Goal: Find specific page/section: Find specific page/section

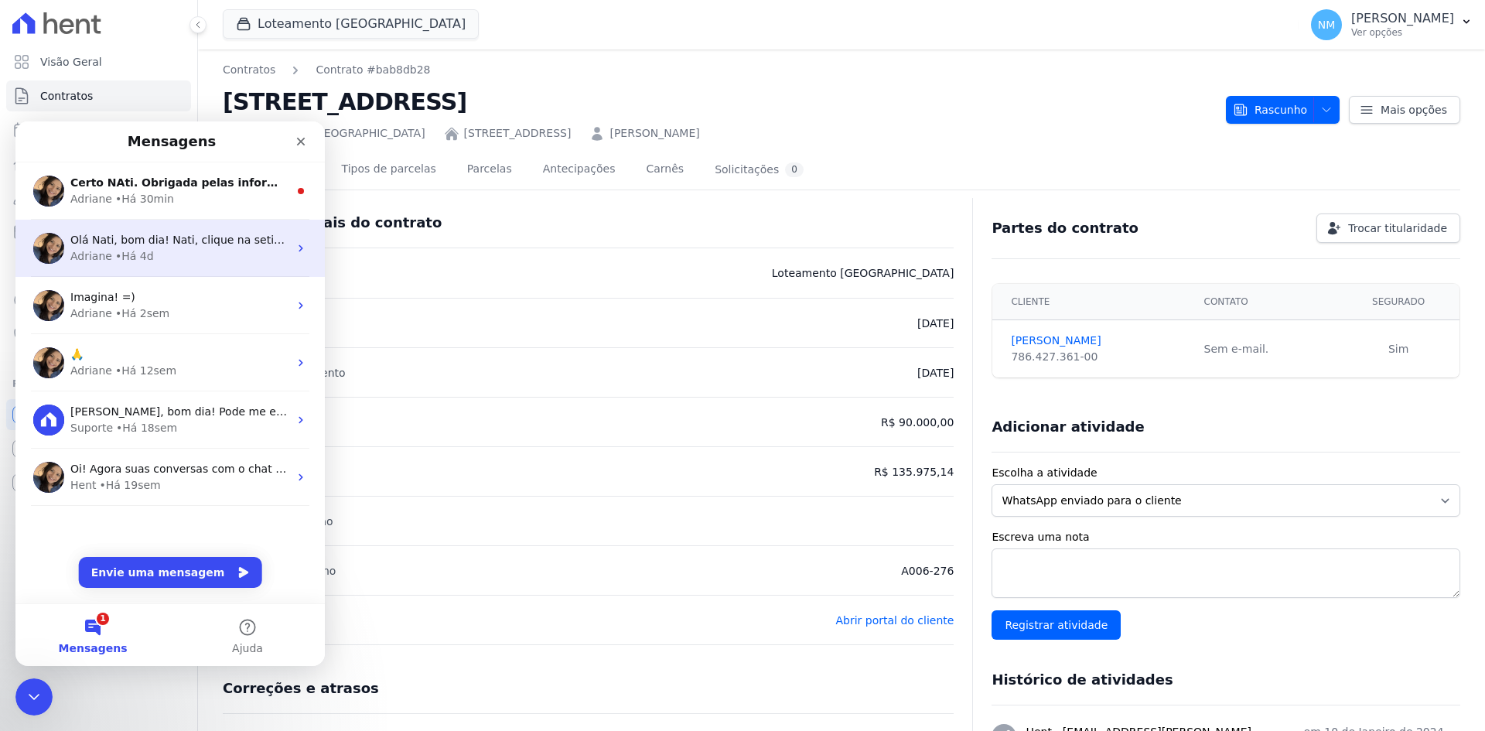
scroll to position [309, 0]
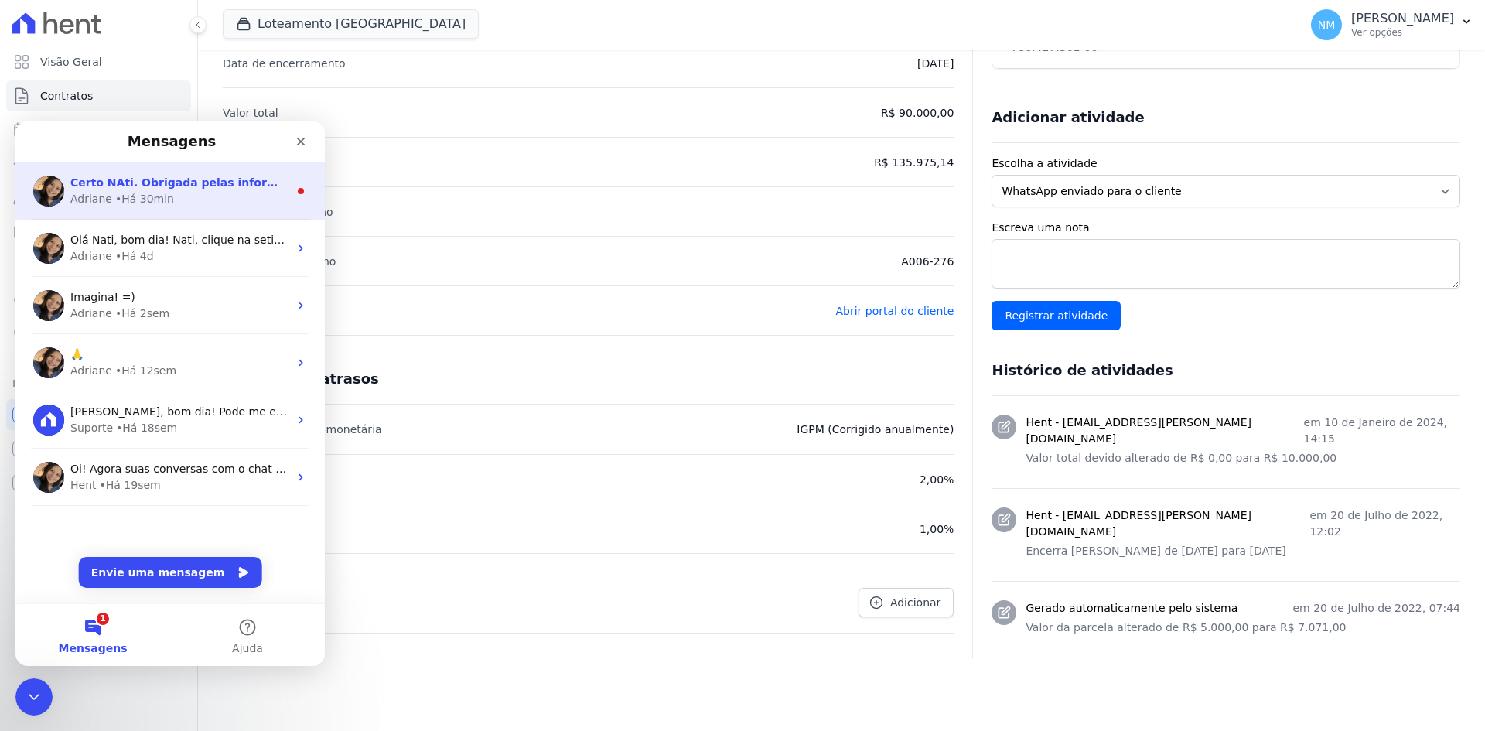
click at [179, 196] on div "[PERSON_NAME] • Há 30min" at bounding box center [179, 199] width 218 height 16
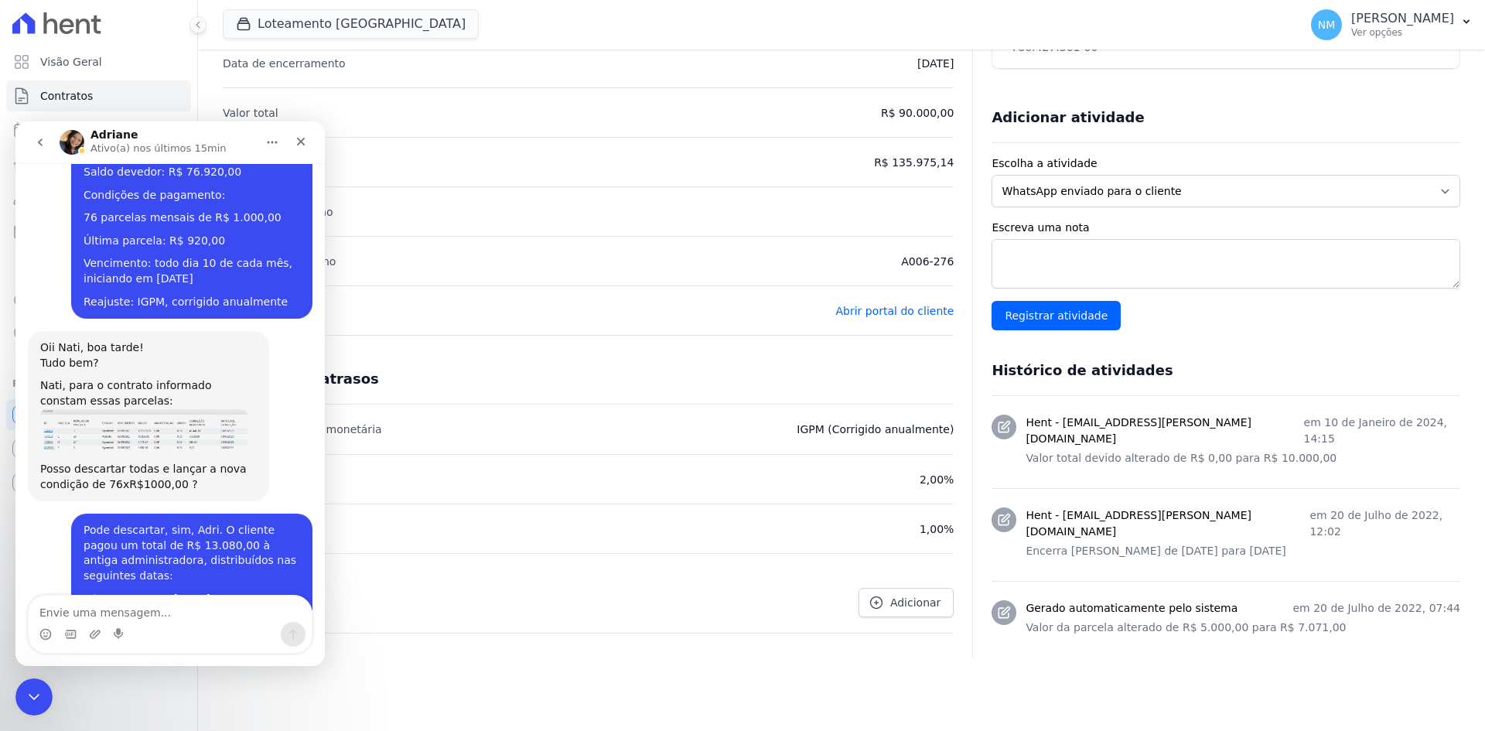
scroll to position [4475, 0]
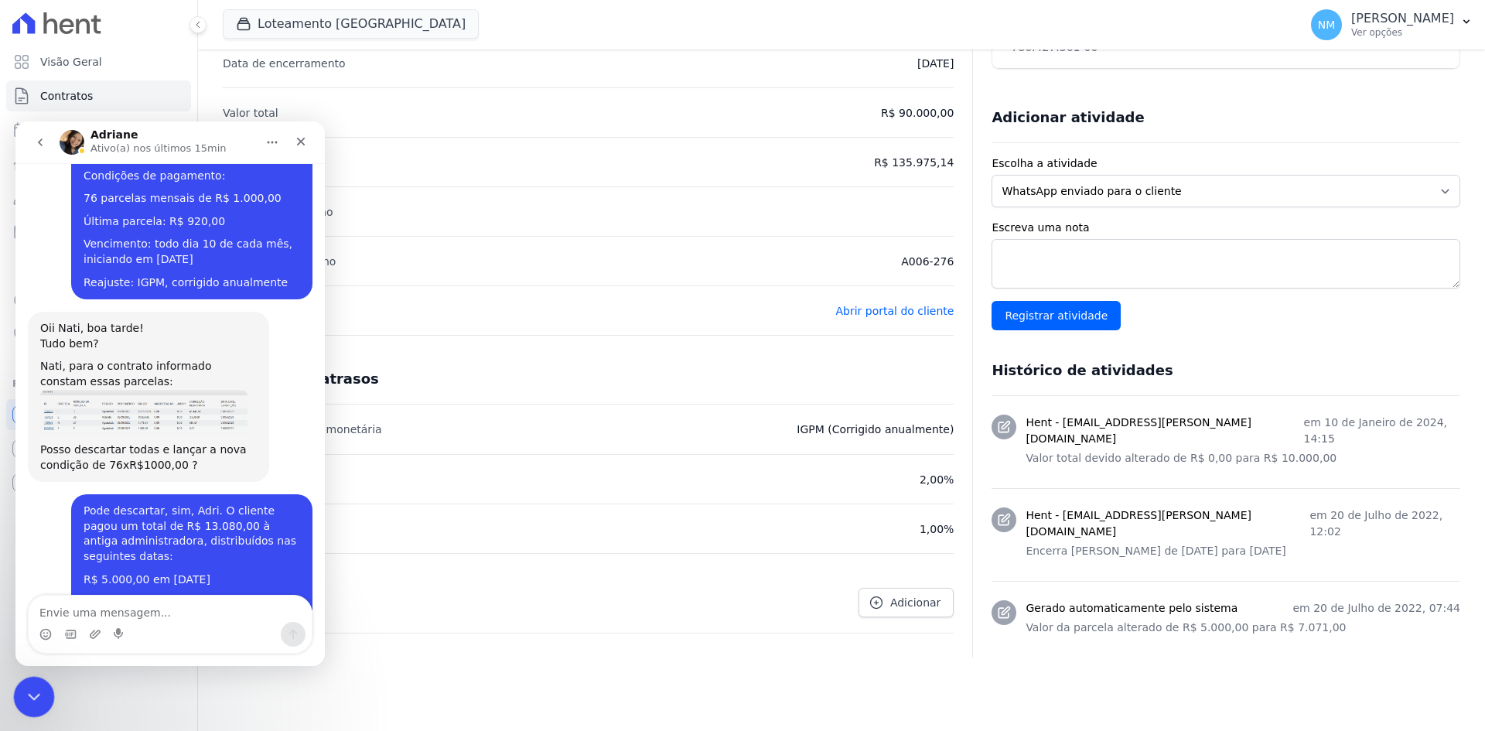
click at [32, 702] on icon "Encerramento do Messenger da Intercom" at bounding box center [31, 694] width 19 height 19
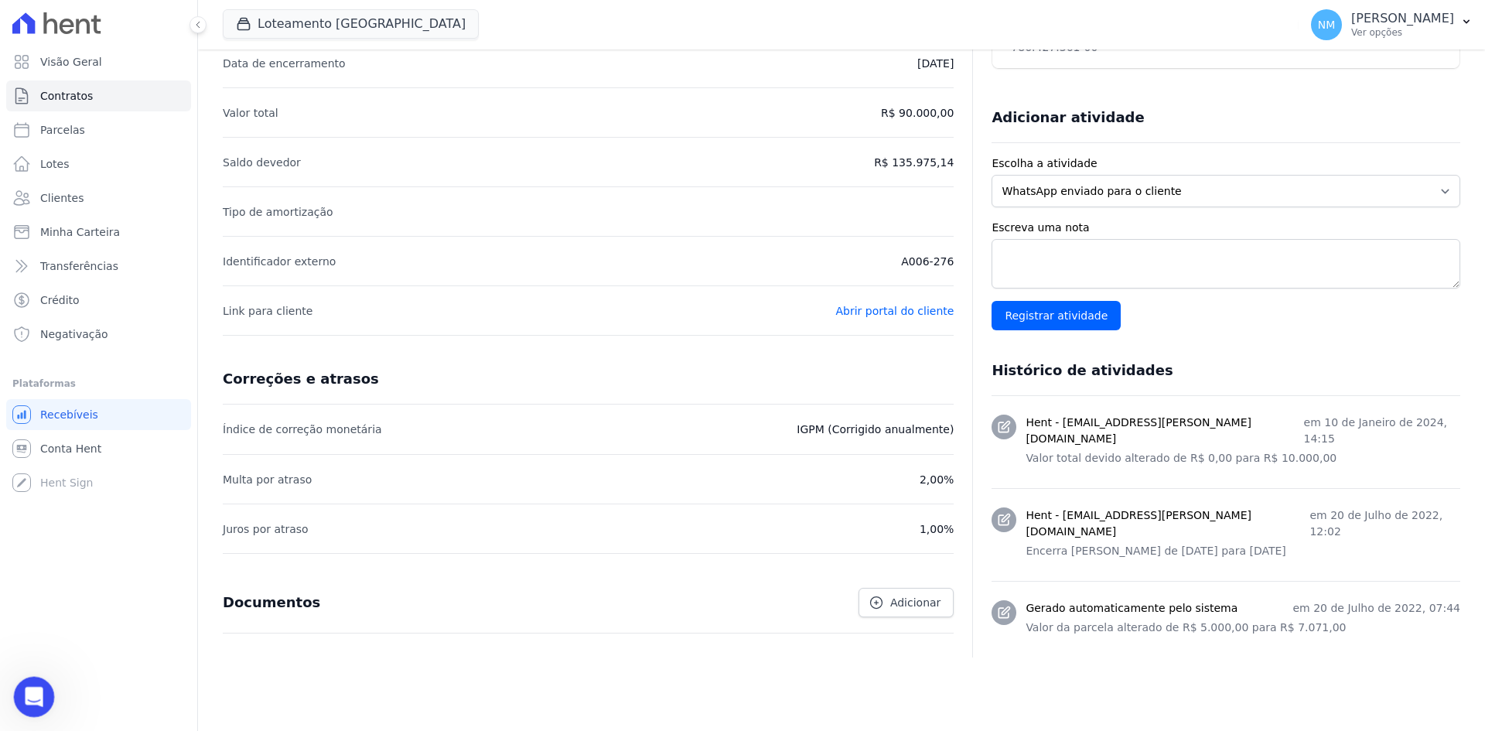
scroll to position [4449, 0]
click at [50, 187] on link "Clientes" at bounding box center [98, 198] width 185 height 31
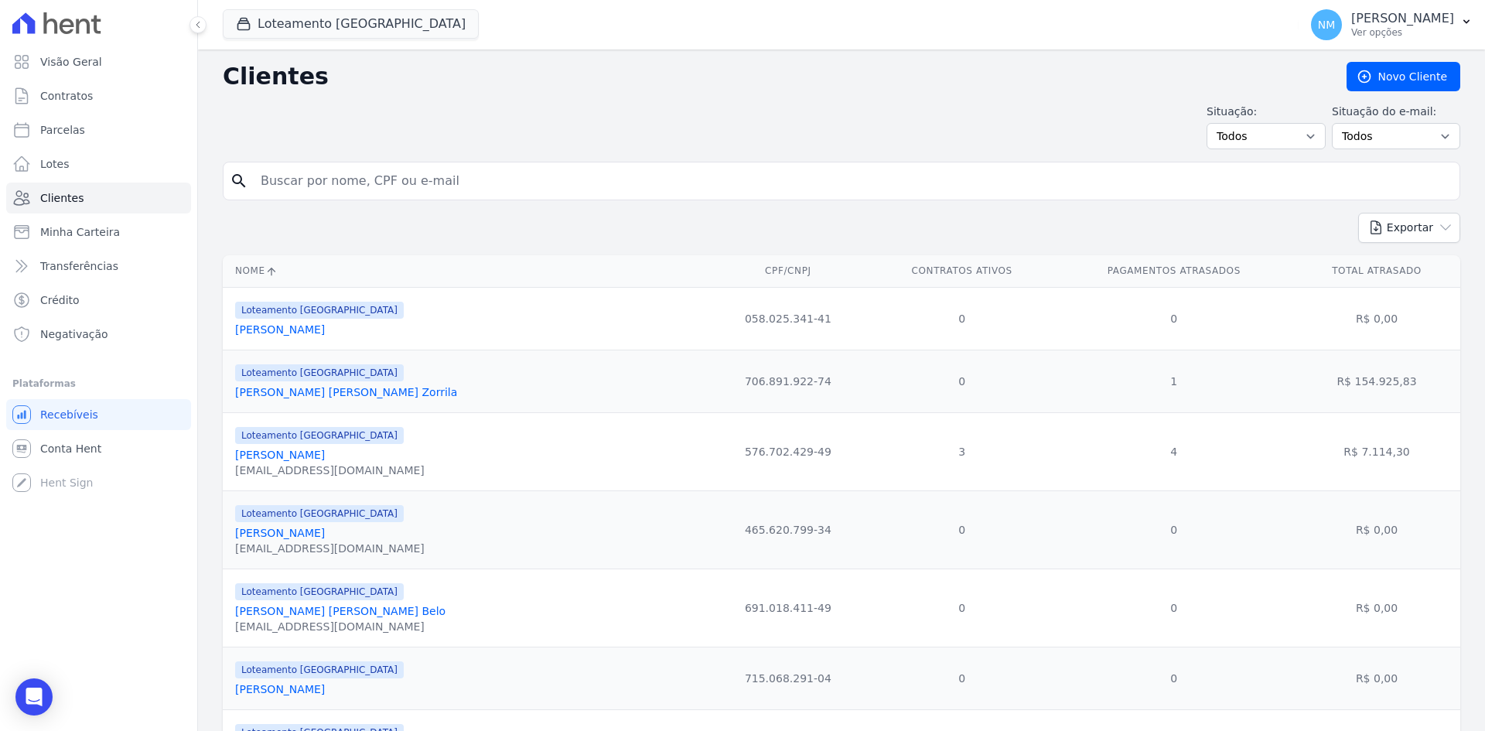
click at [386, 181] on input "search" at bounding box center [852, 181] width 1202 height 31
type input "[PERSON_NAME]"
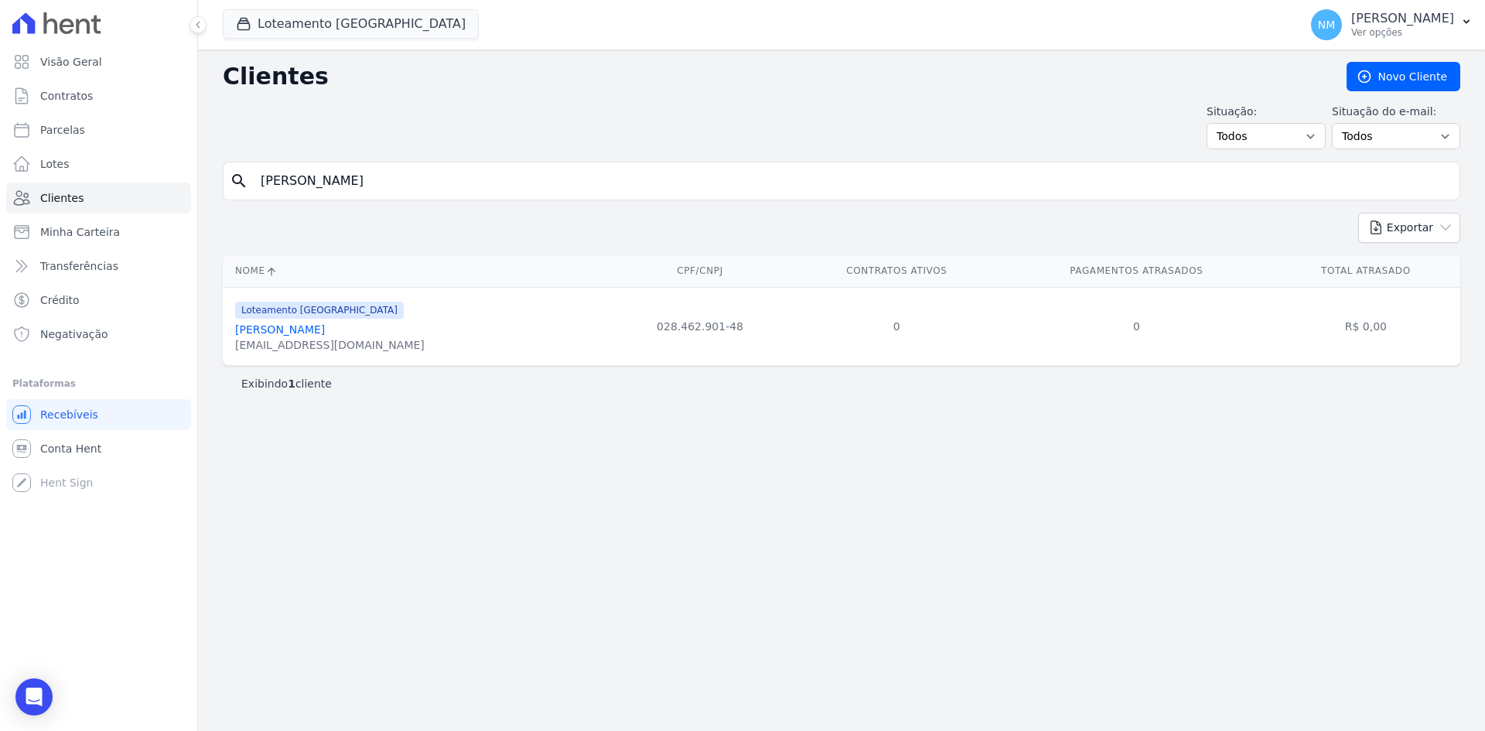
click at [278, 332] on link "[PERSON_NAME]" at bounding box center [280, 329] width 90 height 12
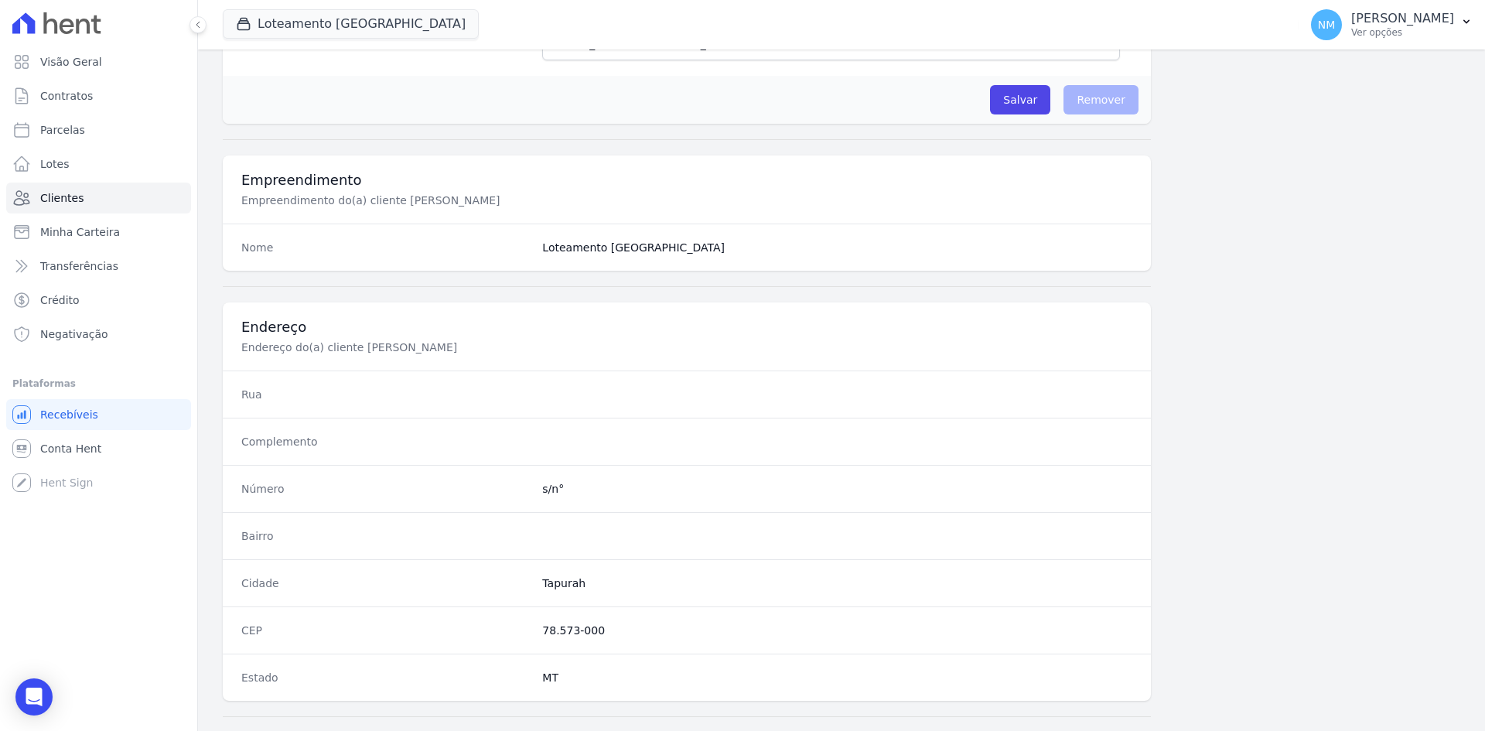
scroll to position [716, 0]
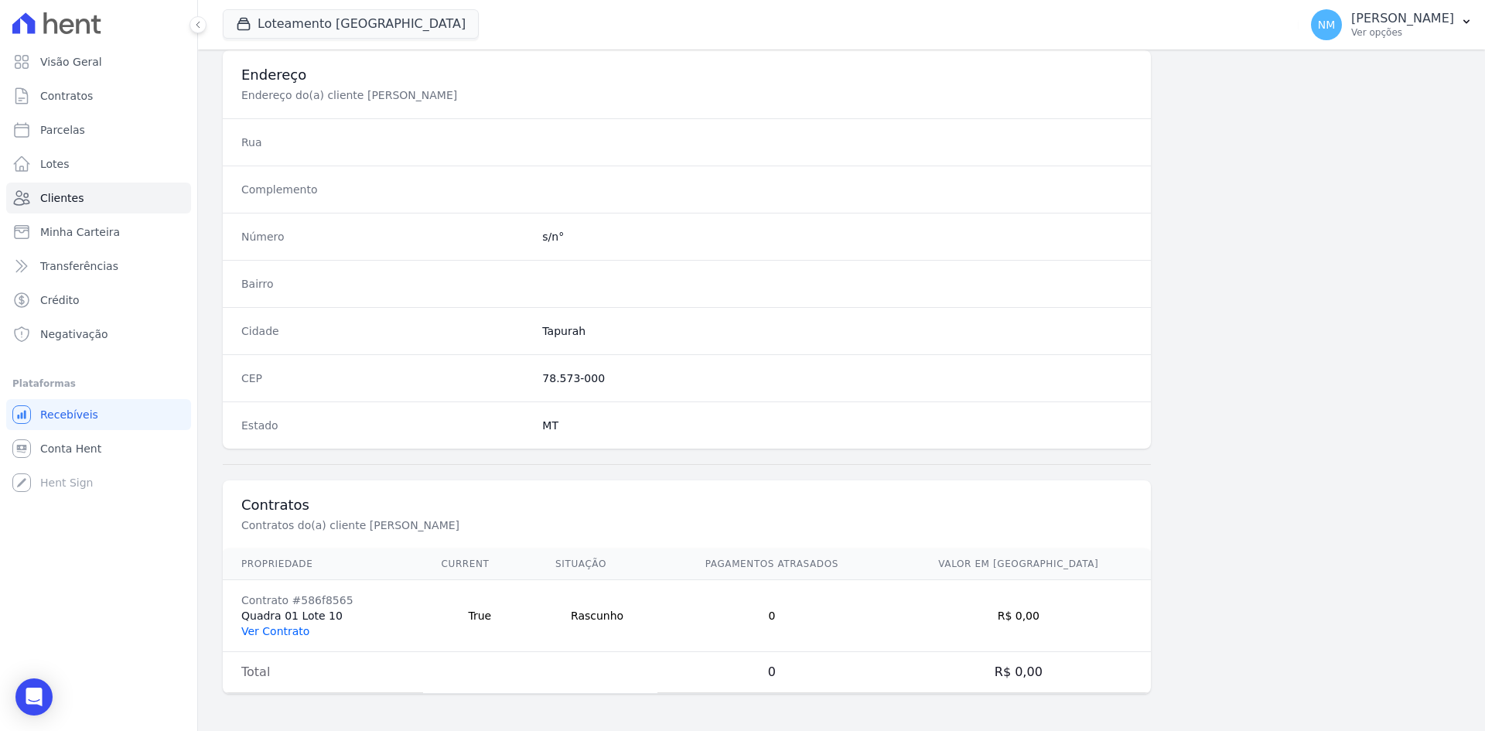
click at [275, 627] on link "Ver Contrato" at bounding box center [275, 631] width 68 height 12
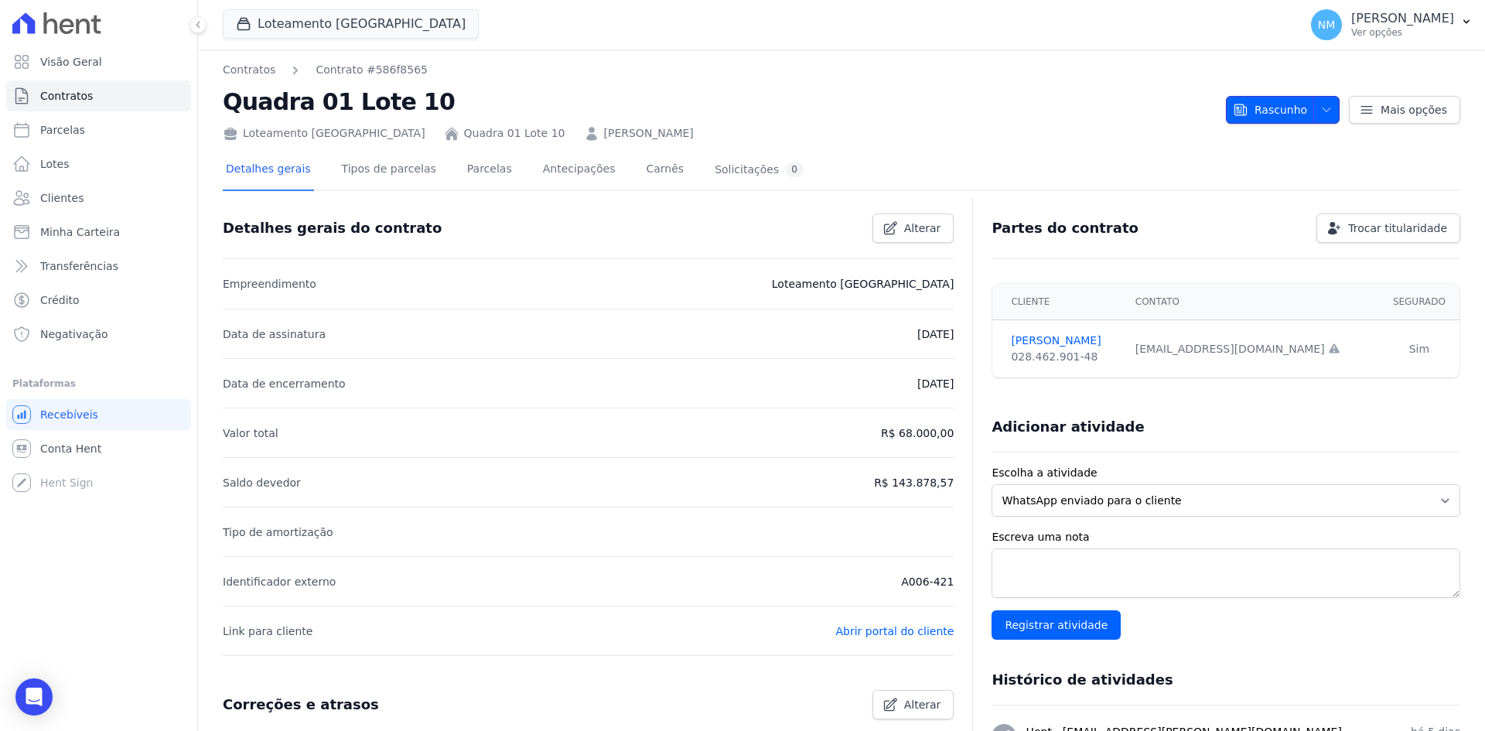
click at [1320, 110] on icon "button" at bounding box center [1326, 110] width 12 height 12
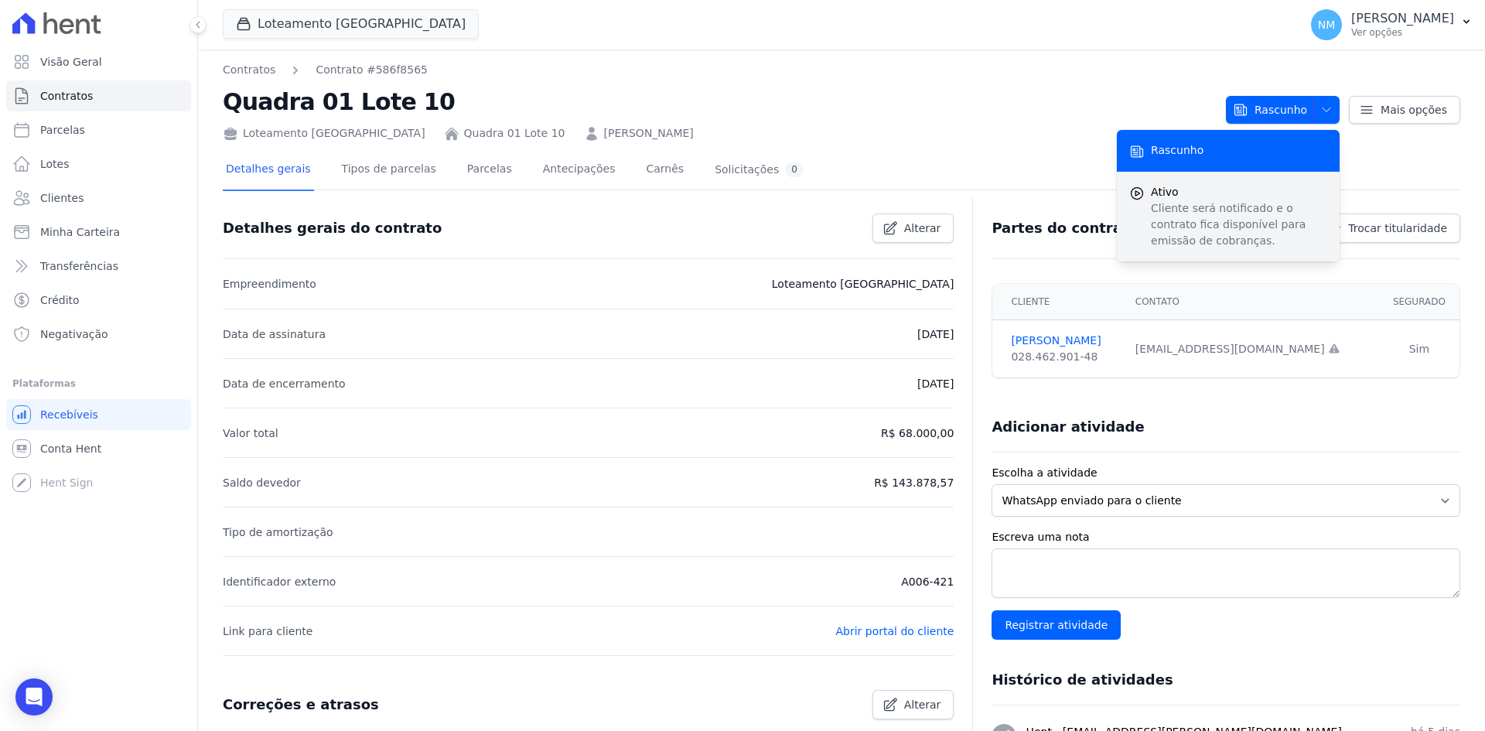
click at [1156, 193] on span "Ativo" at bounding box center [1239, 192] width 176 height 16
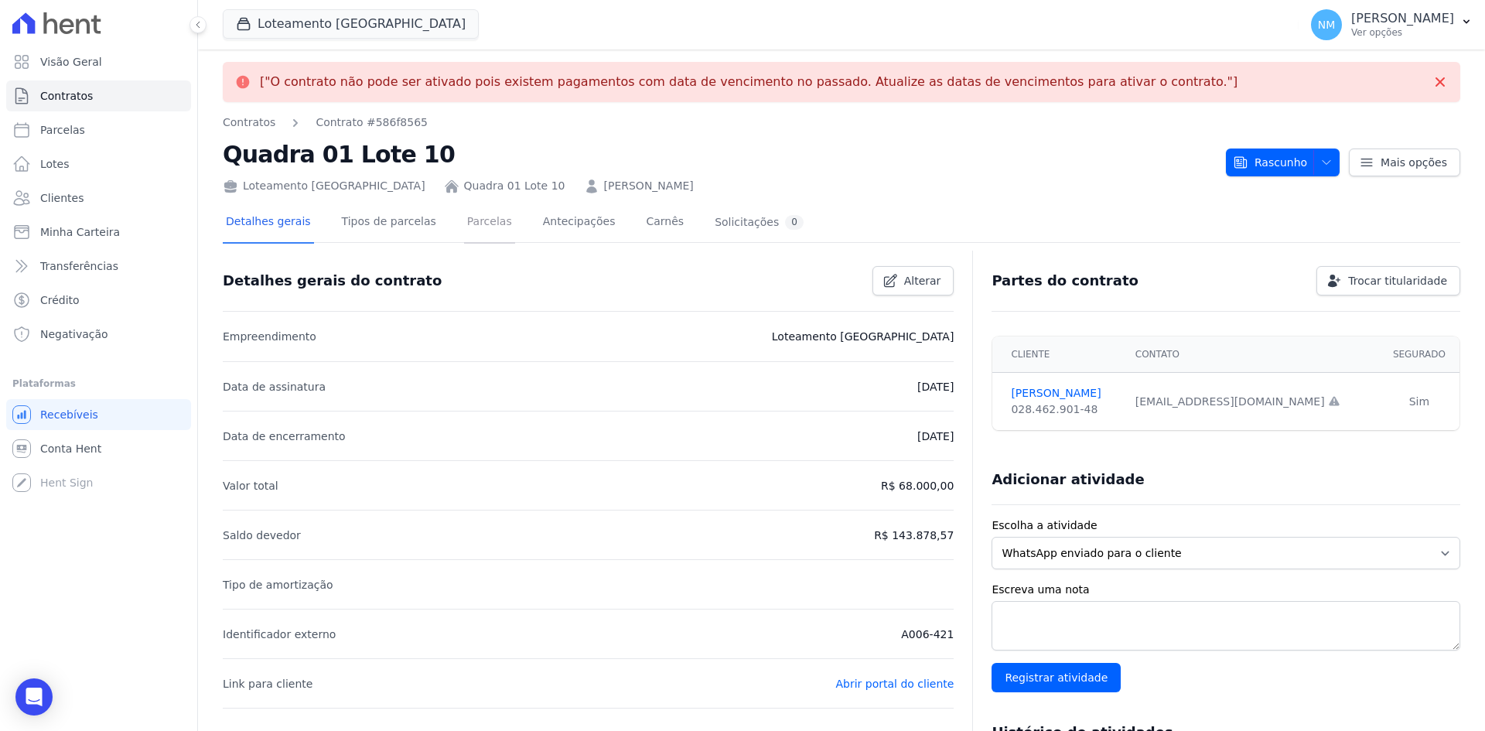
click at [464, 209] on link "Parcelas" at bounding box center [489, 223] width 51 height 41
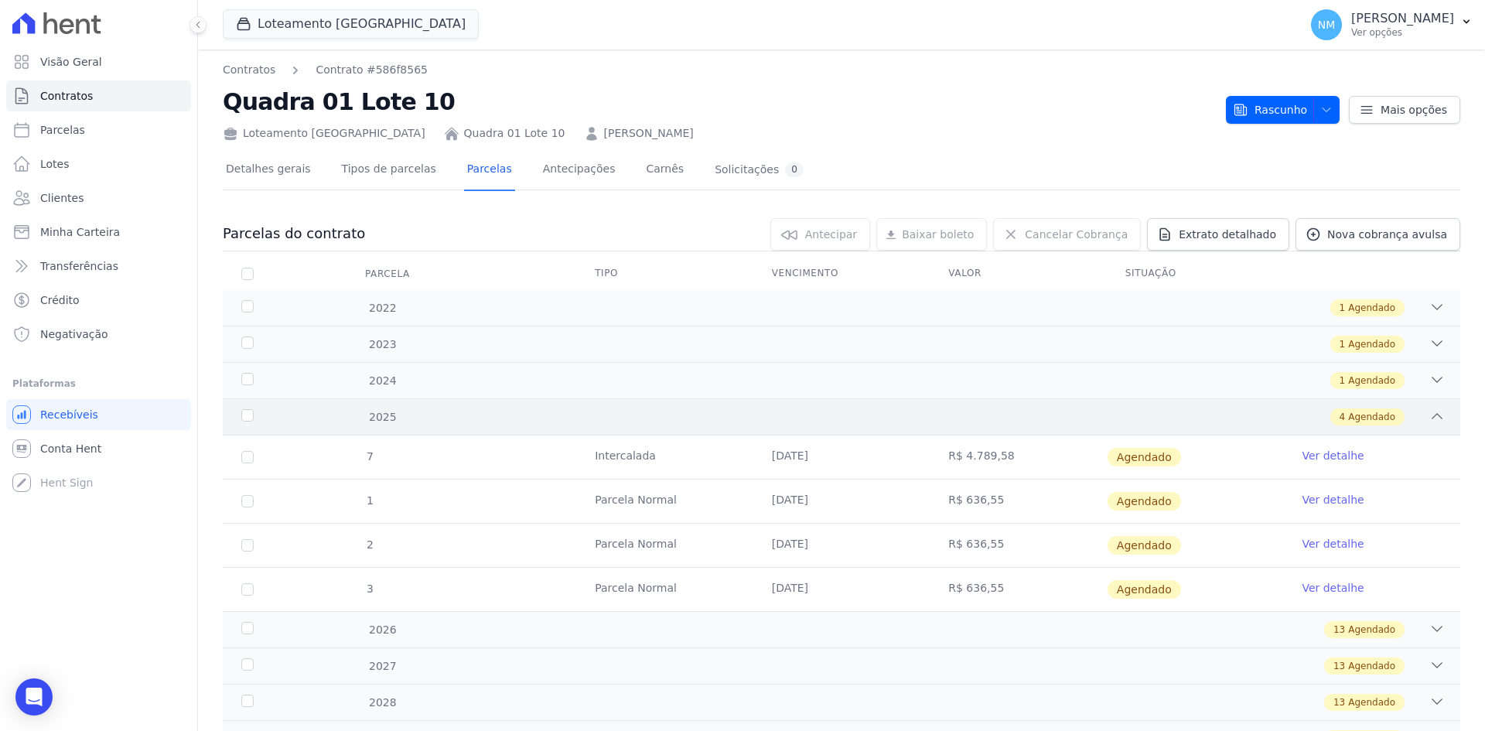
click at [1412, 415] on div "4 Agendado" at bounding box center [902, 416] width 1085 height 17
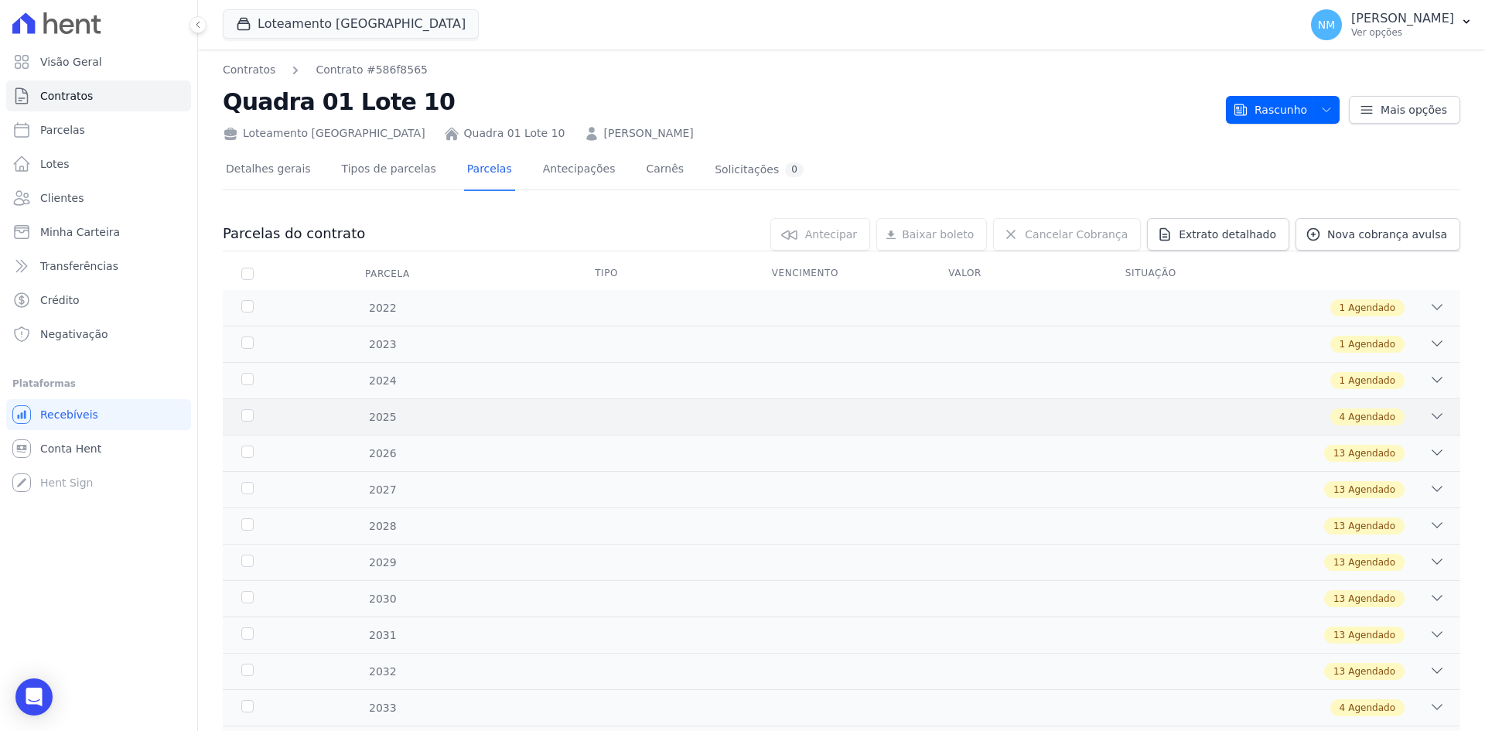
click at [1412, 411] on div "4 Agendado" at bounding box center [902, 416] width 1085 height 17
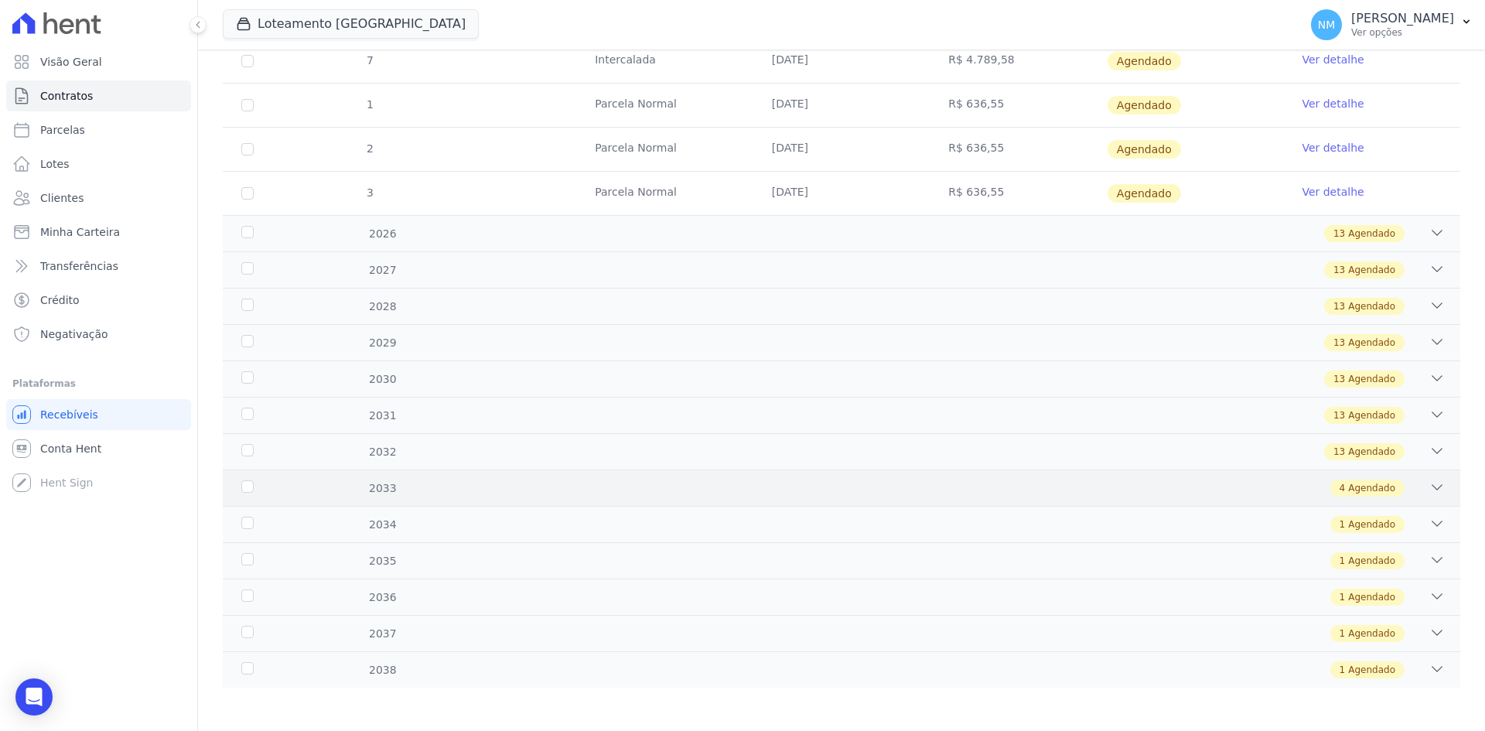
scroll to position [399, 0]
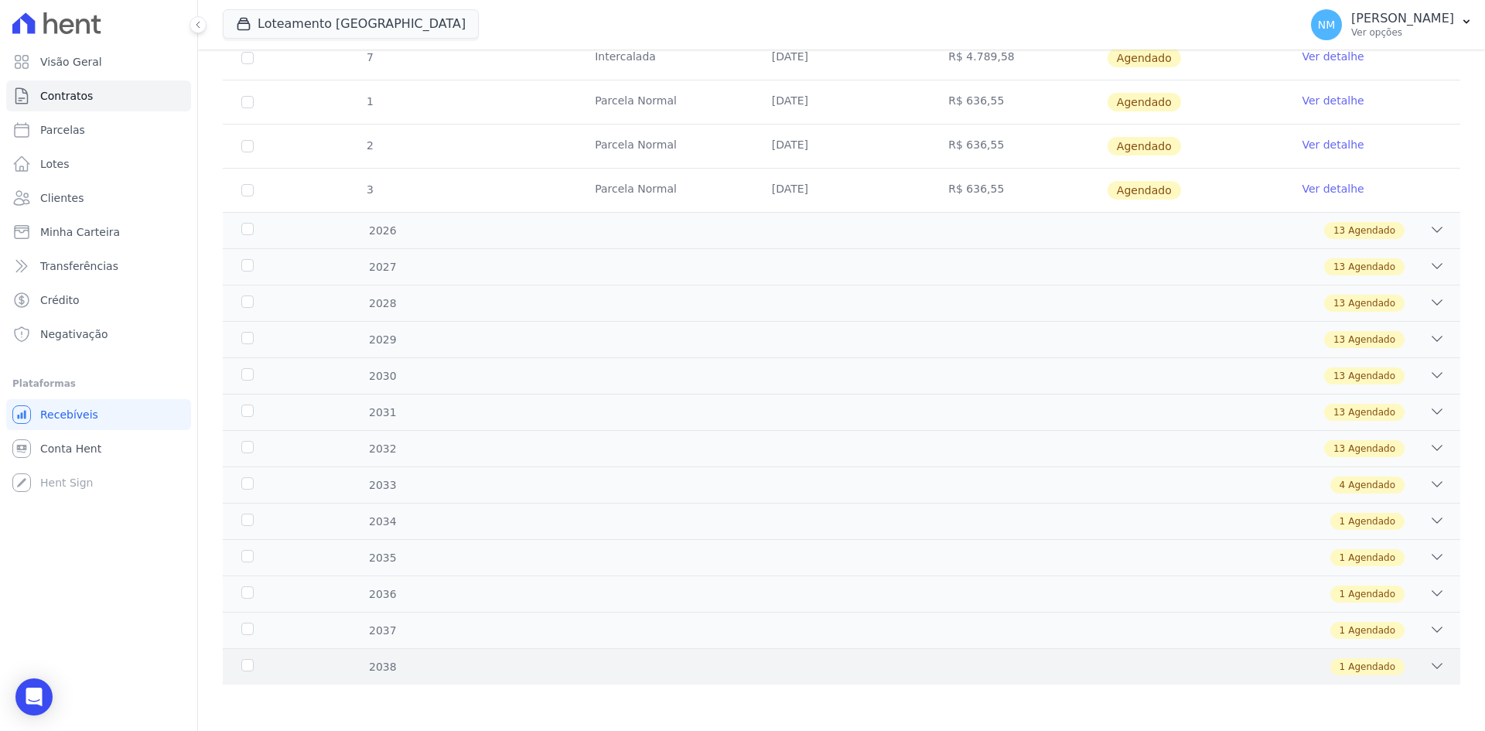
click at [654, 662] on div "1 Agendado" at bounding box center [902, 666] width 1085 height 17
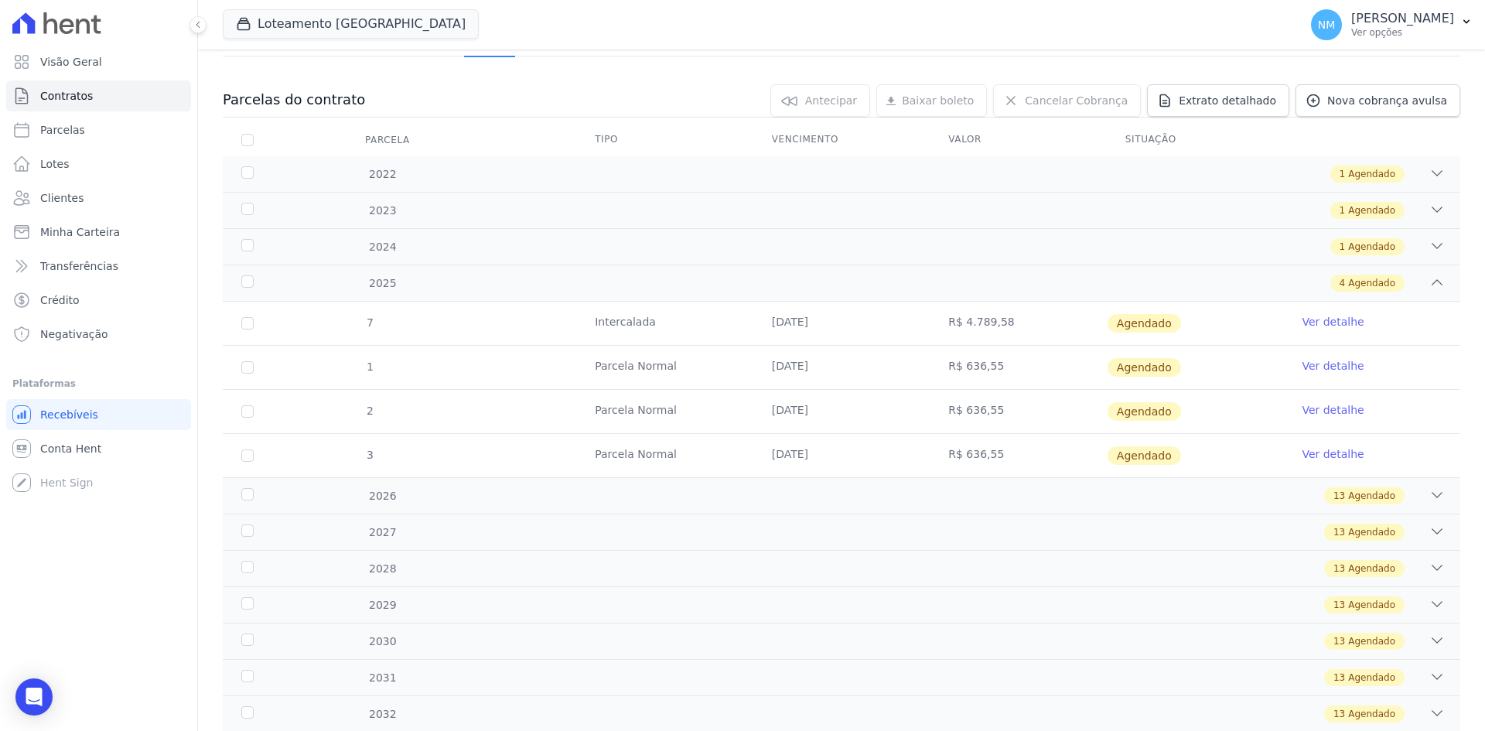
scroll to position [56, 0]
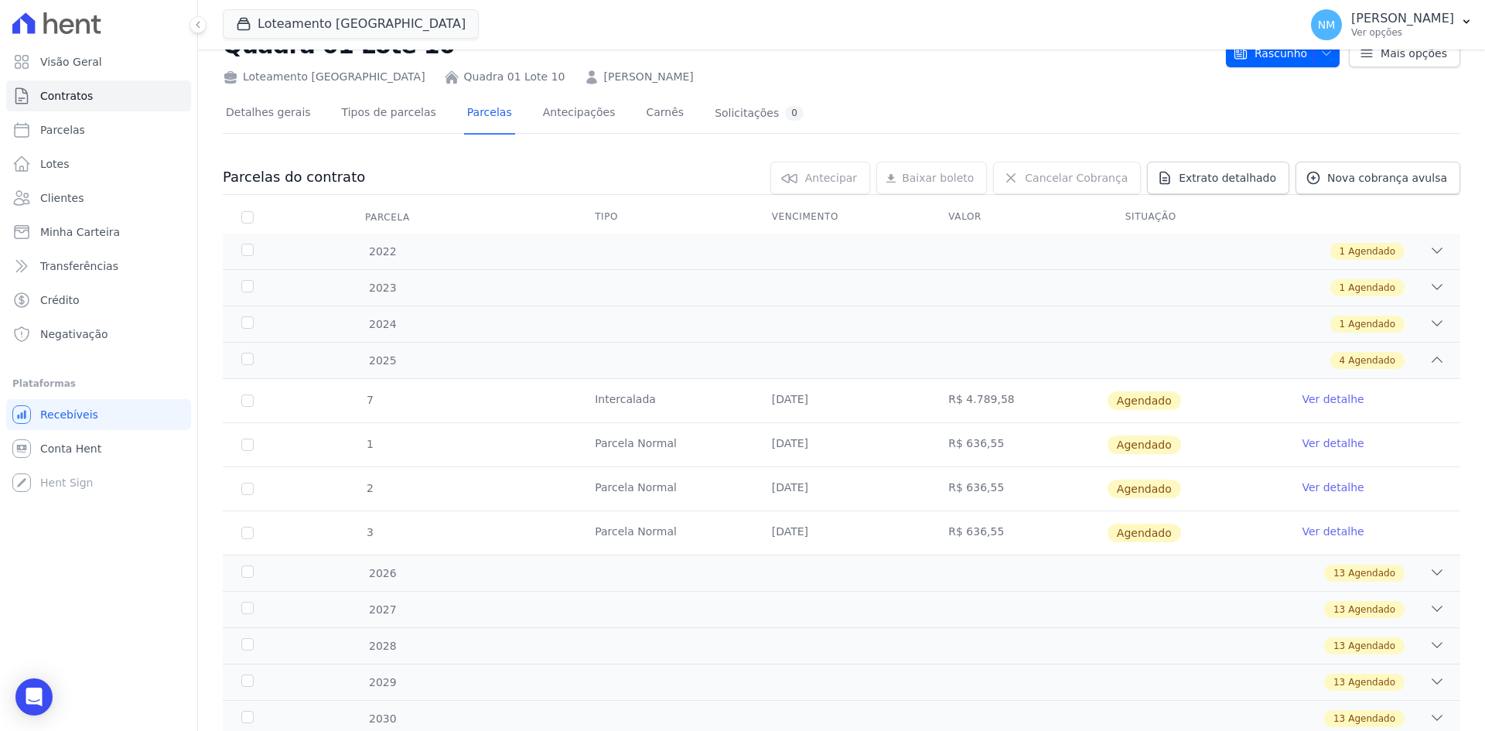
click at [1313, 404] on link "Ver detalhe" at bounding box center [1333, 398] width 62 height 15
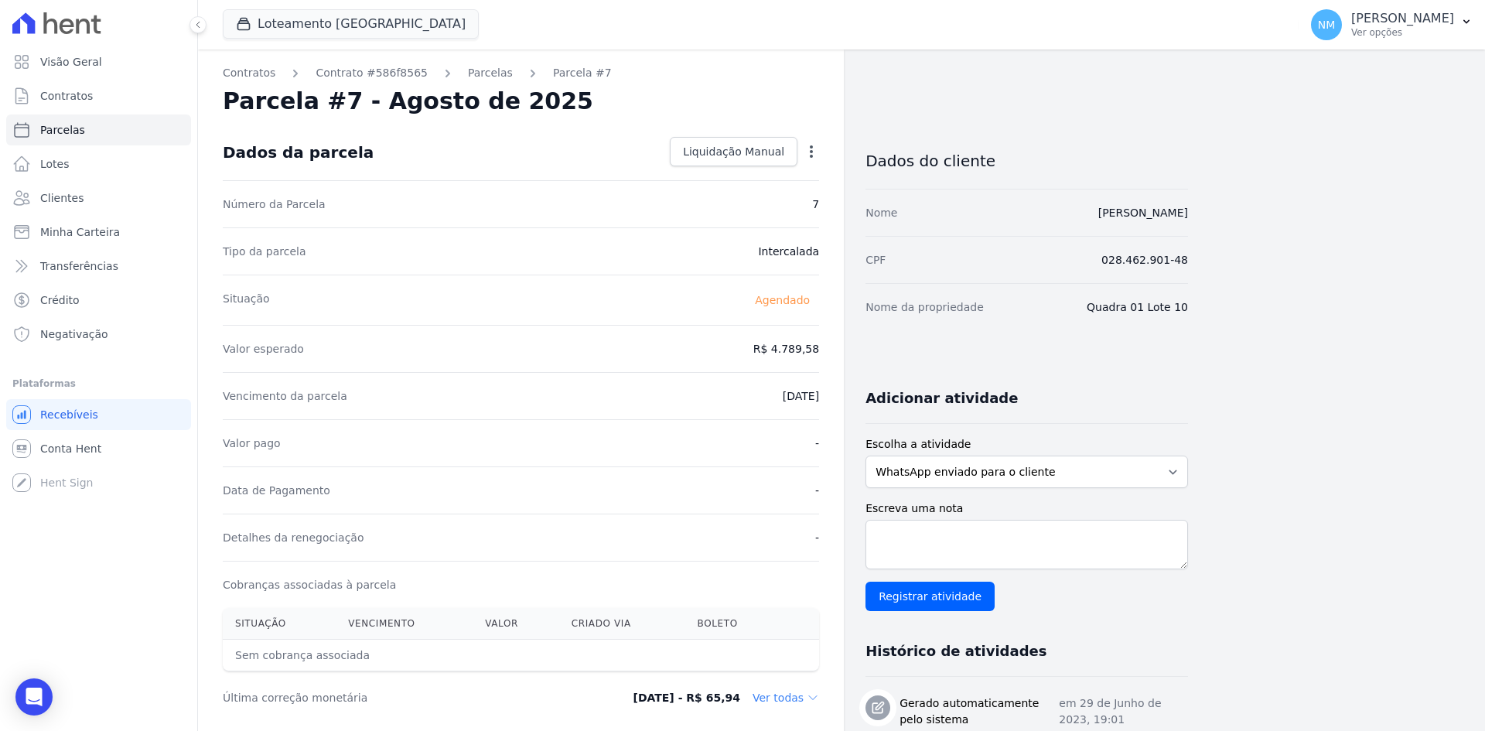
click at [814, 146] on icon "button" at bounding box center [811, 151] width 15 height 15
click at [761, 172] on link "Alterar" at bounding box center [745, 173] width 136 height 28
click at [804, 397] on input "[DATE]" at bounding box center [758, 394] width 122 height 32
click at [806, 390] on input "[DATE]" at bounding box center [758, 394] width 122 height 32
type input "[DATE]"
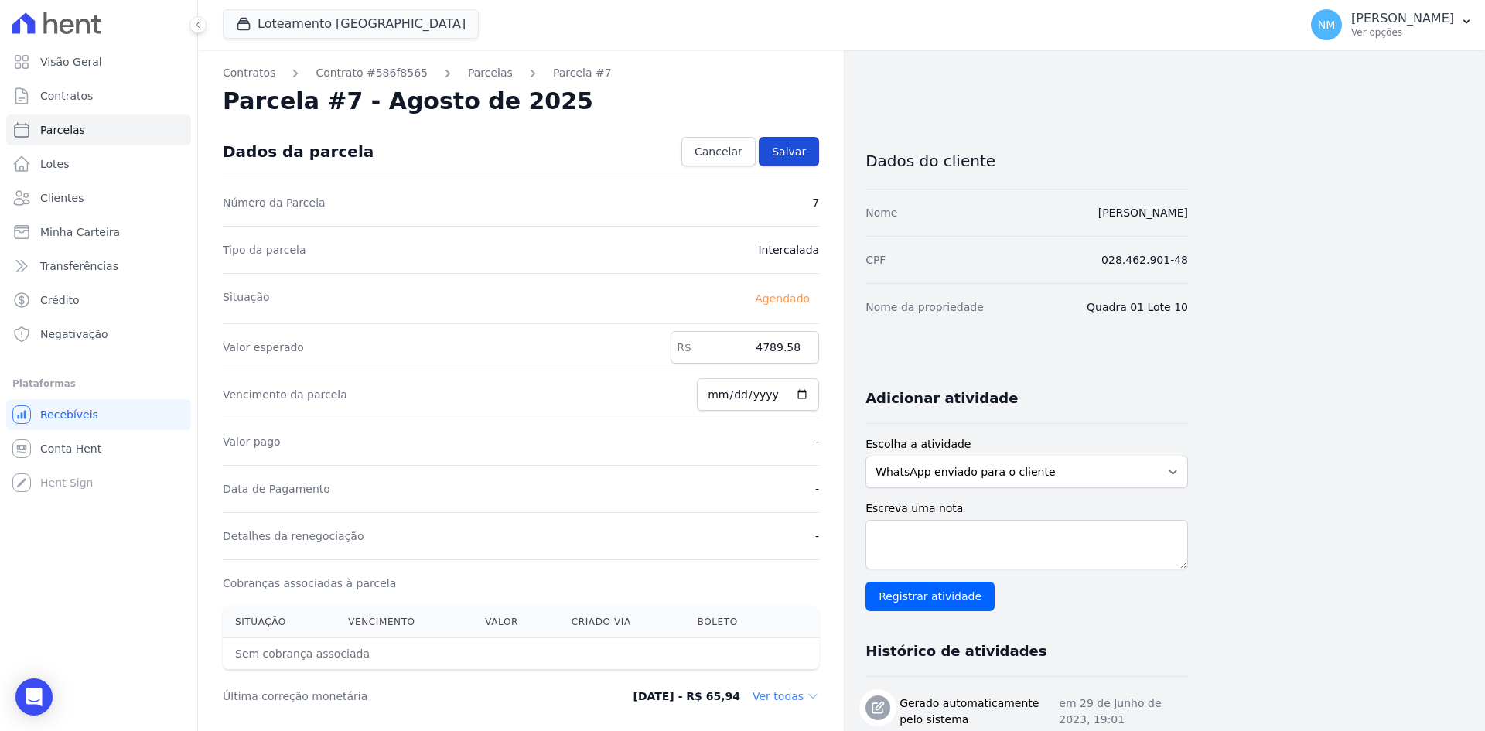
click at [785, 150] on span "Salvar" at bounding box center [789, 151] width 34 height 15
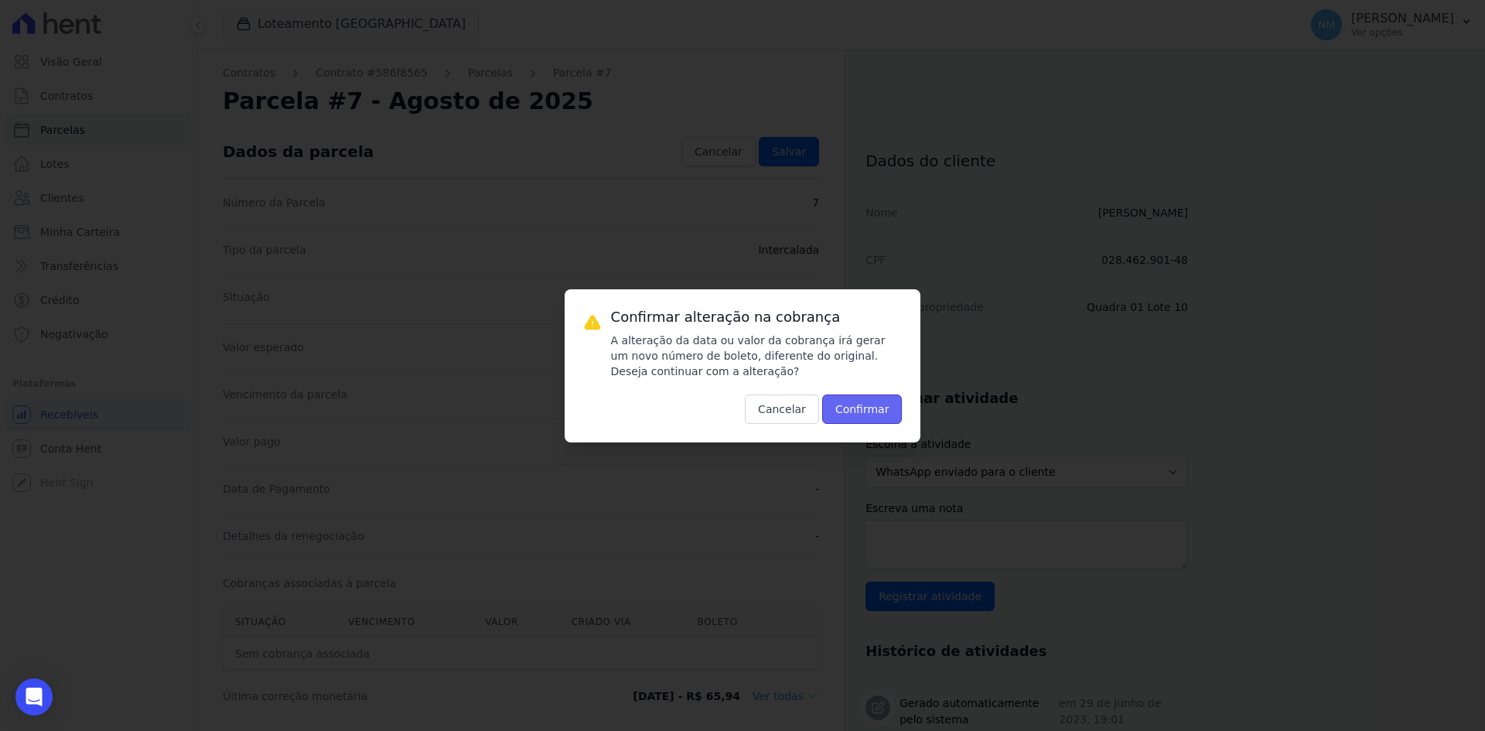
click at [858, 409] on button "Confirmar" at bounding box center [862, 408] width 80 height 29
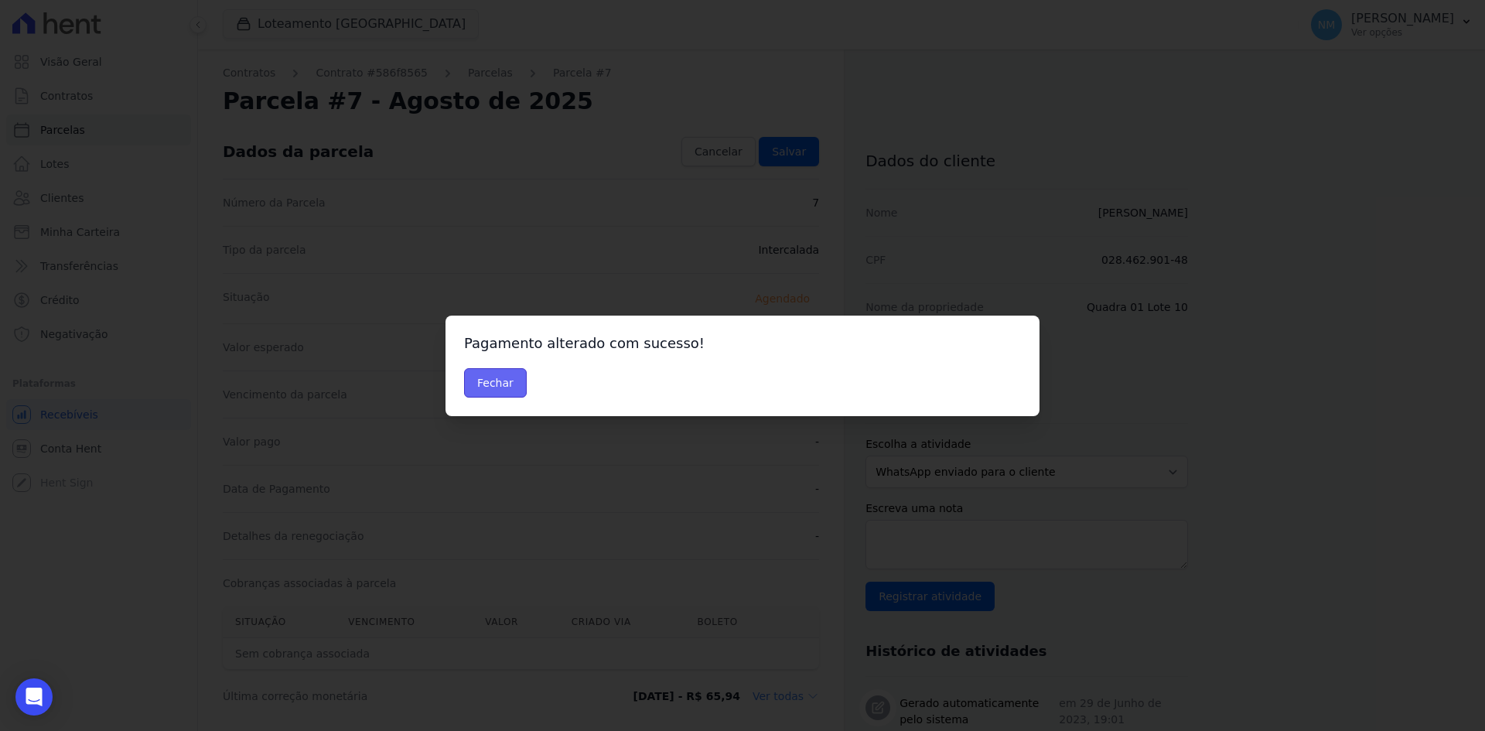
click at [490, 390] on button "Fechar" at bounding box center [495, 382] width 63 height 29
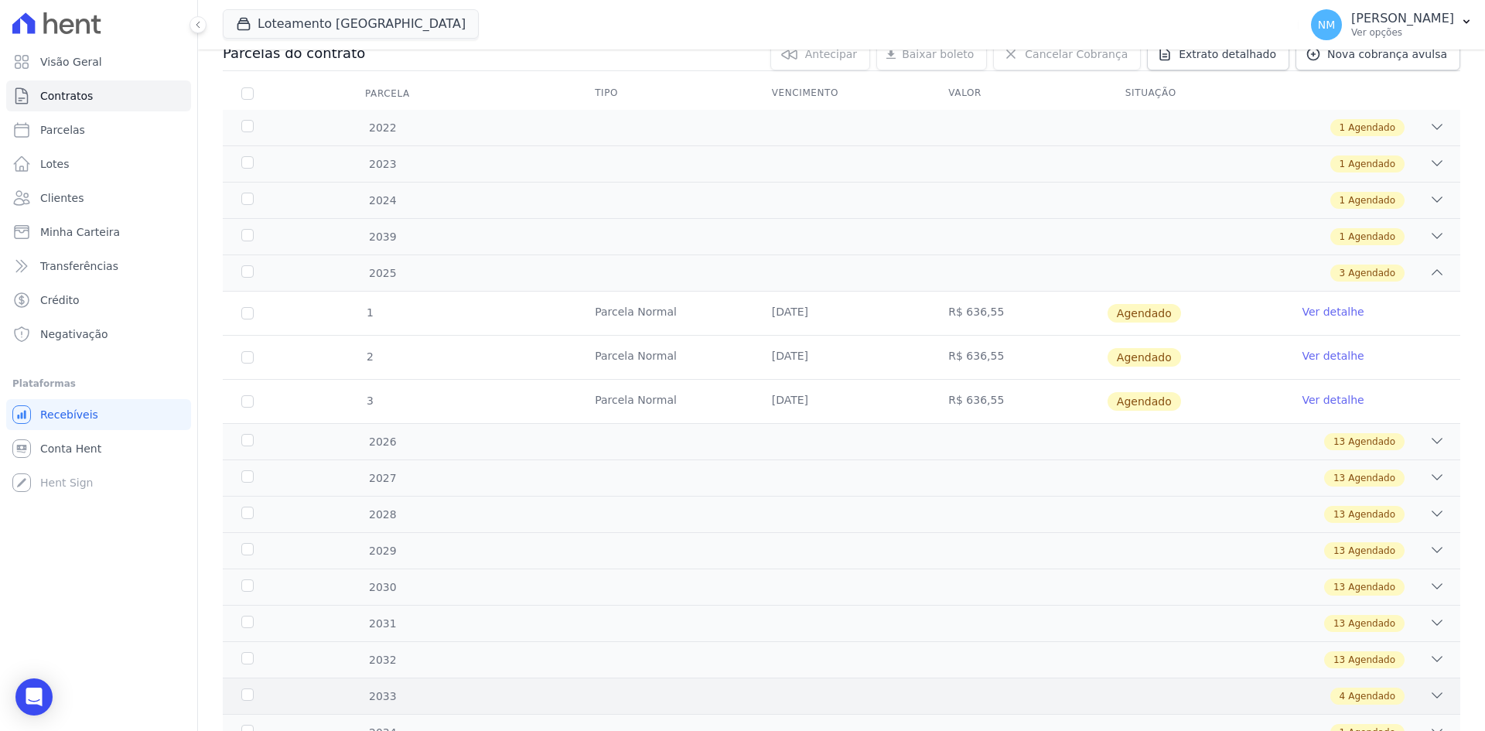
scroll to position [159, 0]
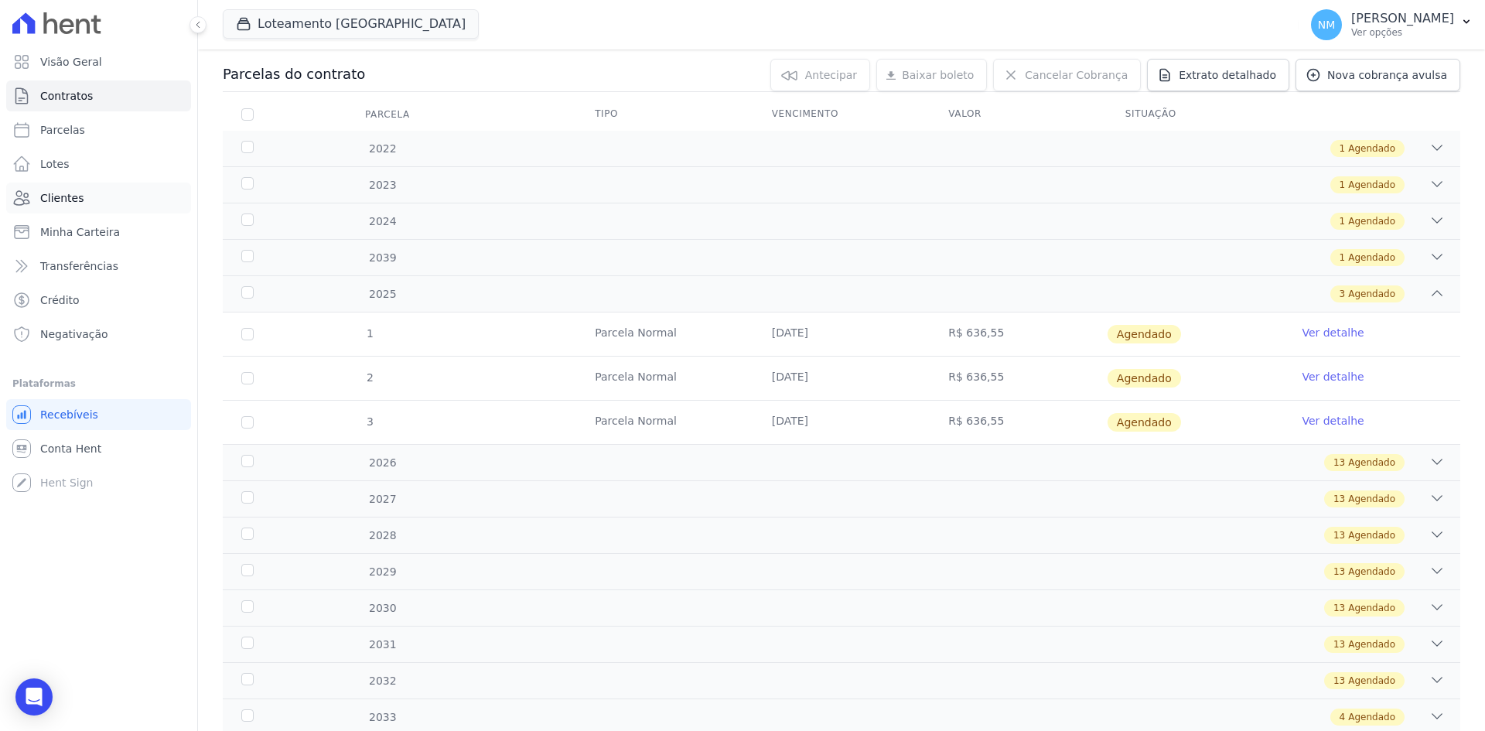
click at [48, 201] on span "Clientes" at bounding box center [61, 197] width 43 height 15
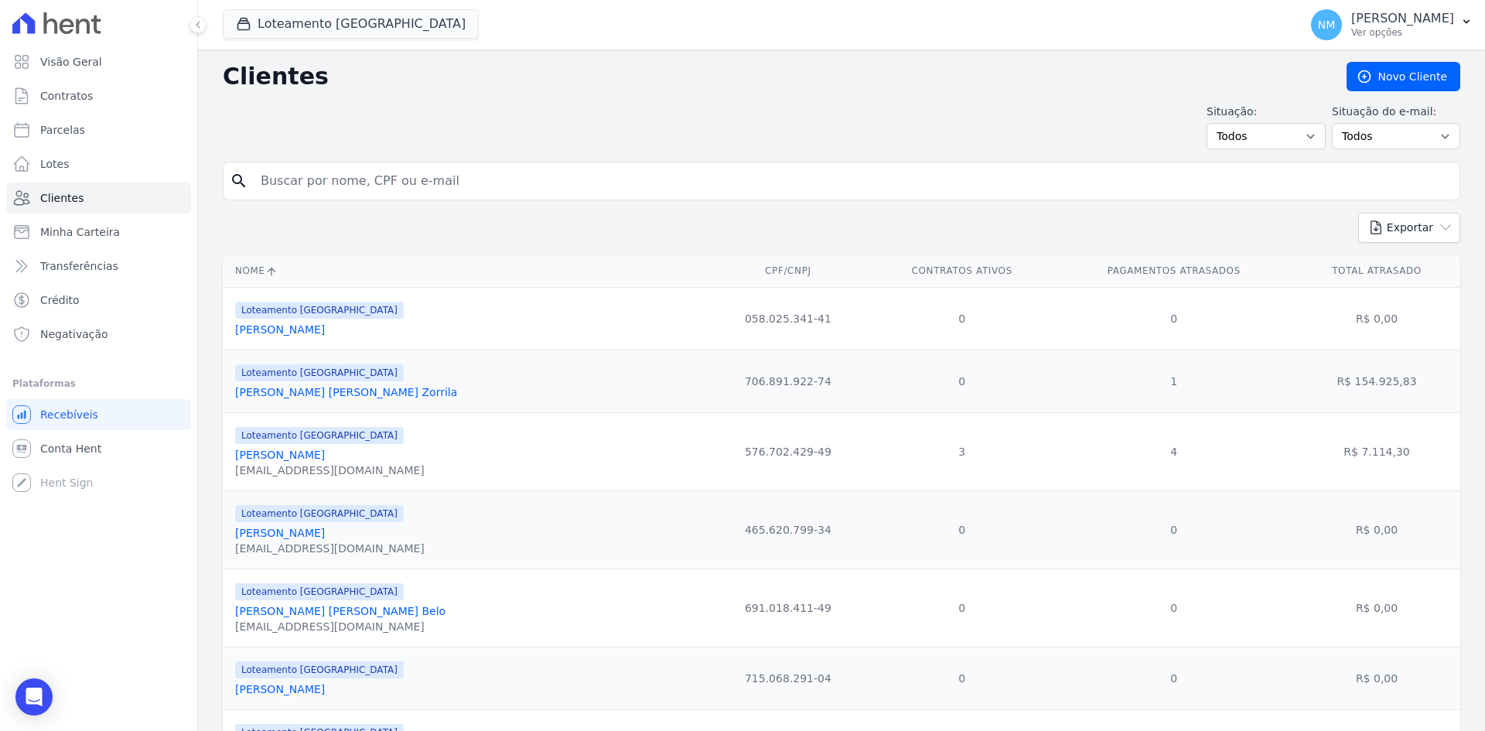
click at [446, 183] on input "search" at bounding box center [852, 181] width 1202 height 31
type input "Davino"
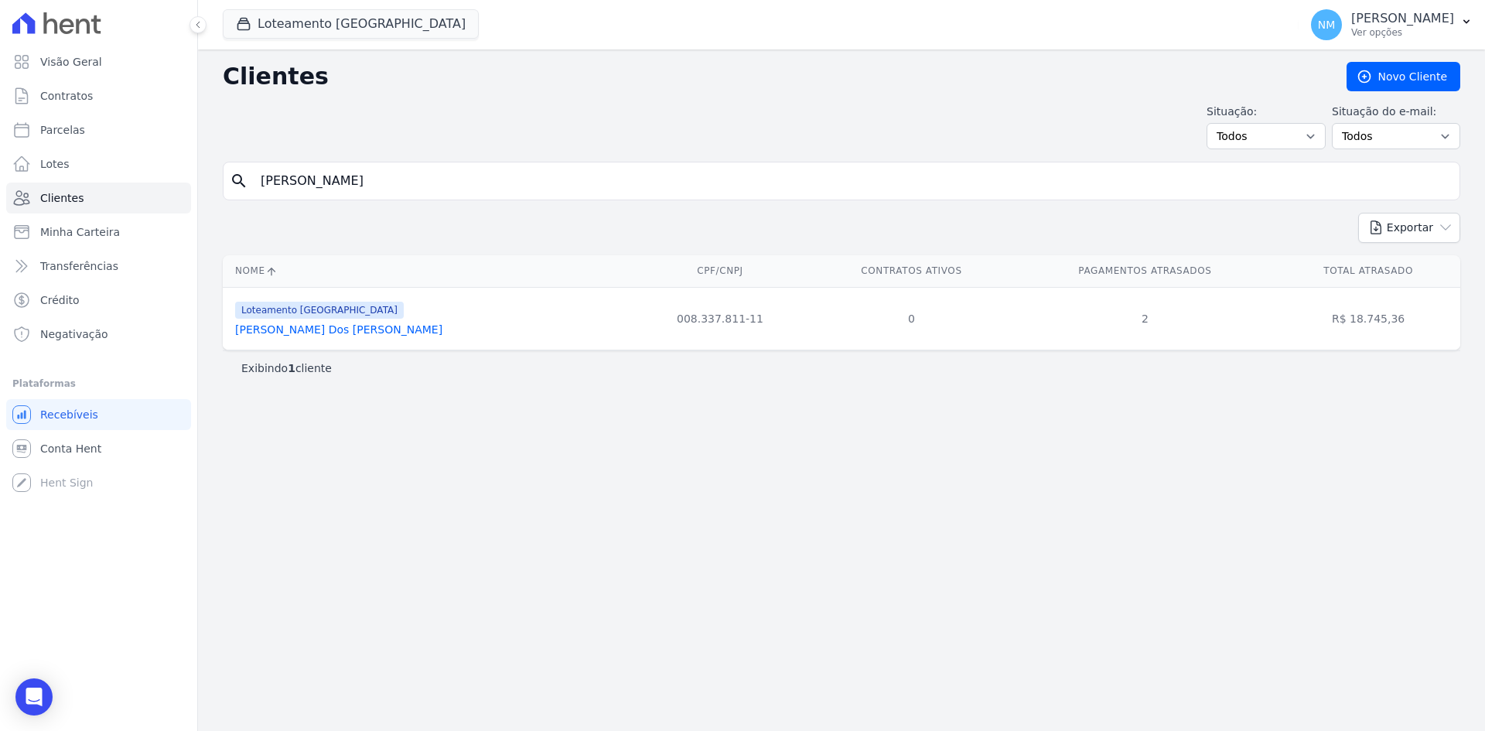
click at [306, 330] on link "[PERSON_NAME] Dos [PERSON_NAME]" at bounding box center [338, 329] width 207 height 12
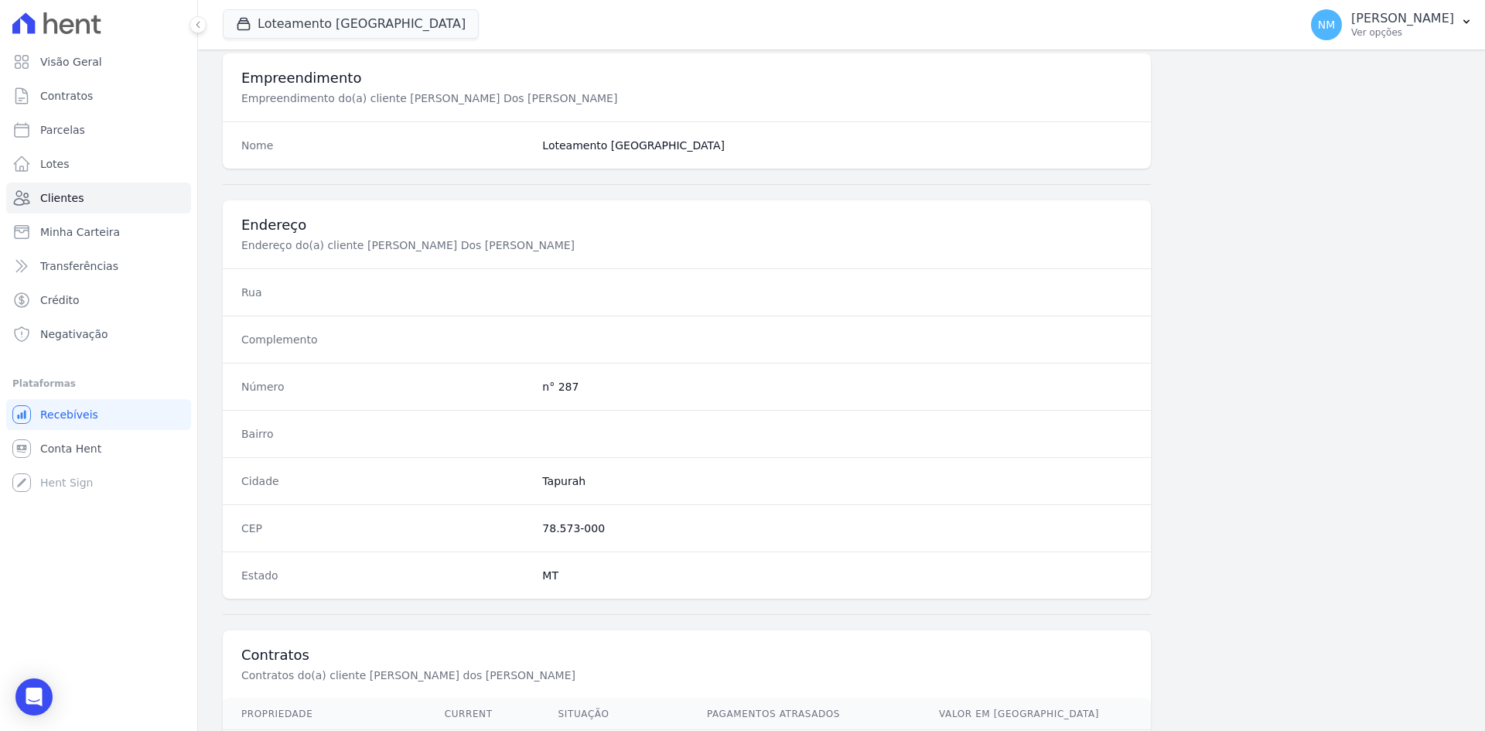
scroll to position [716, 0]
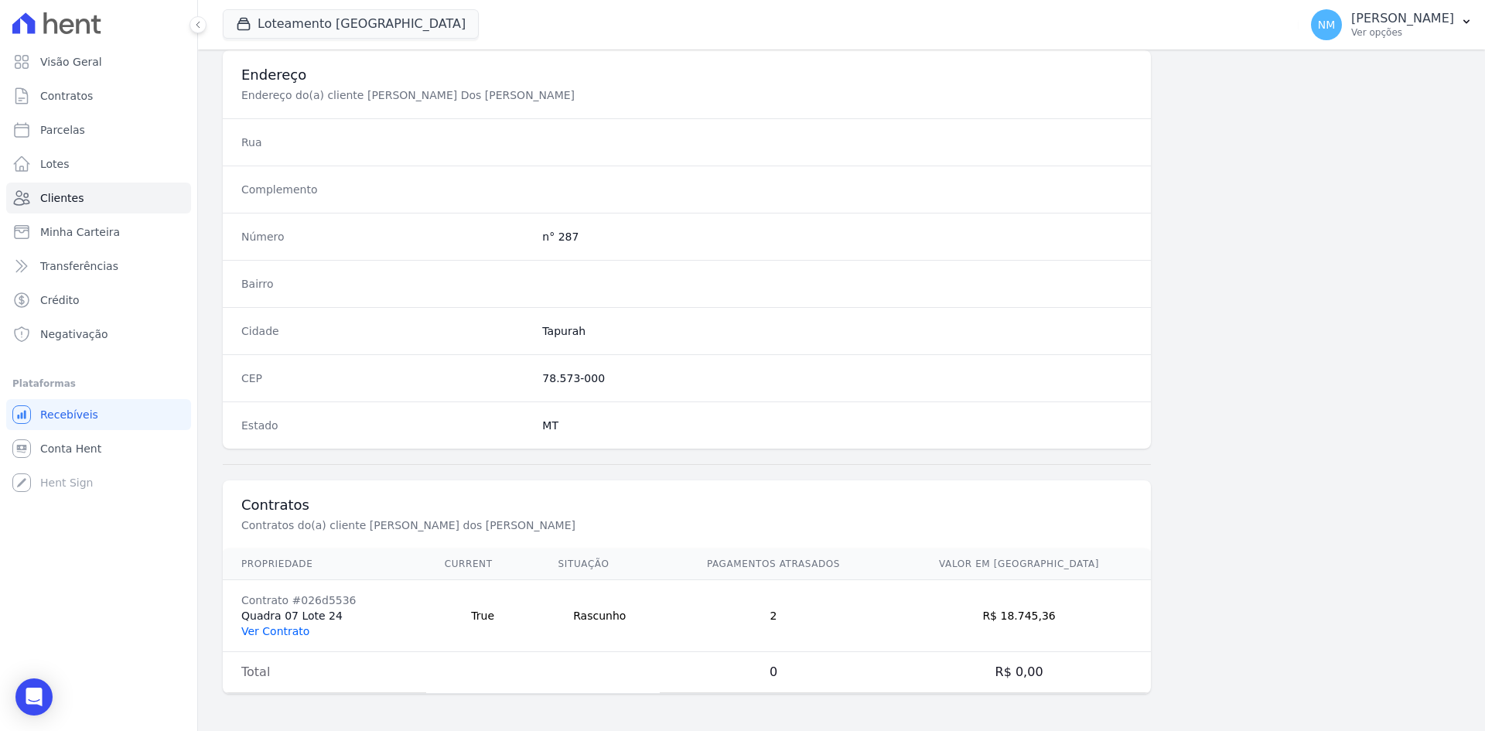
click at [276, 635] on link "Ver Contrato" at bounding box center [275, 631] width 68 height 12
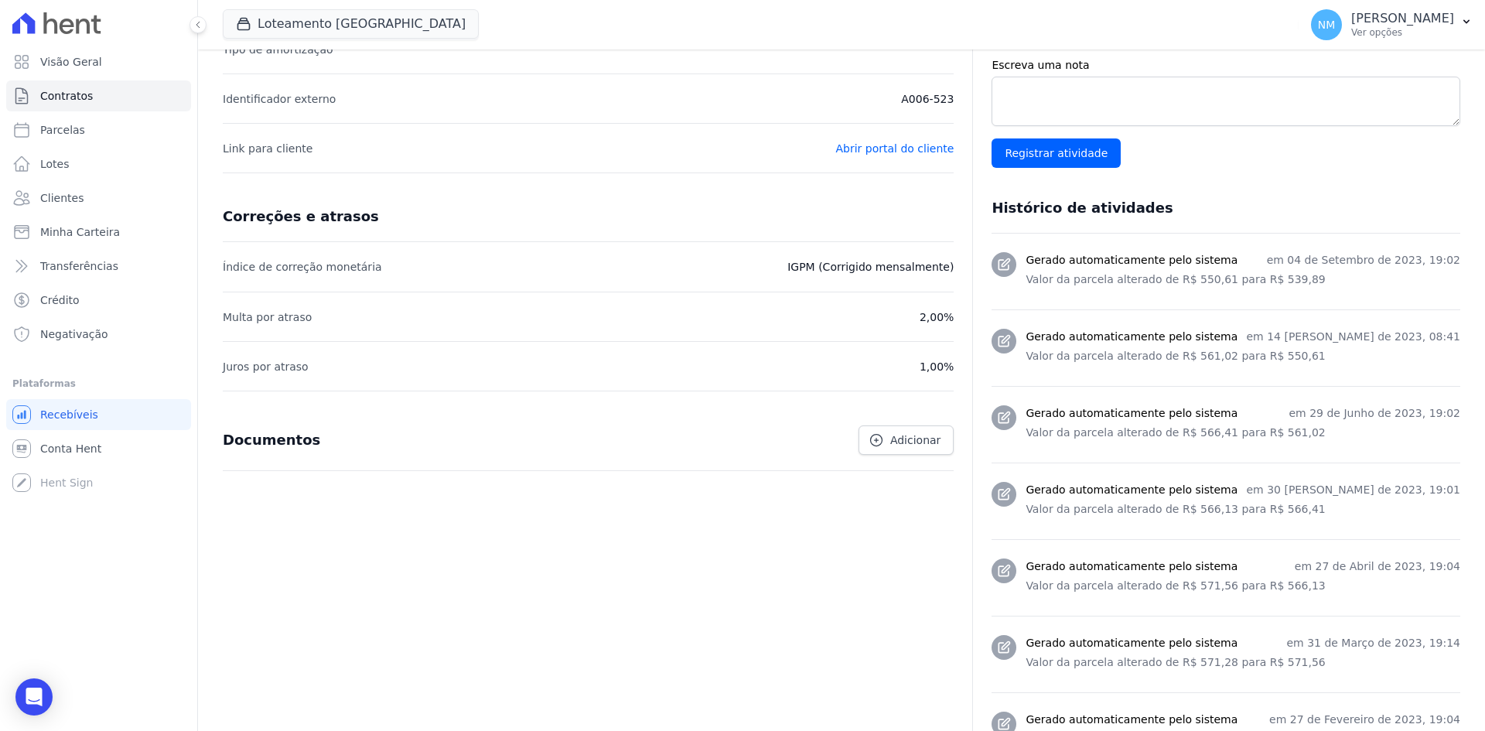
scroll to position [387, 0]
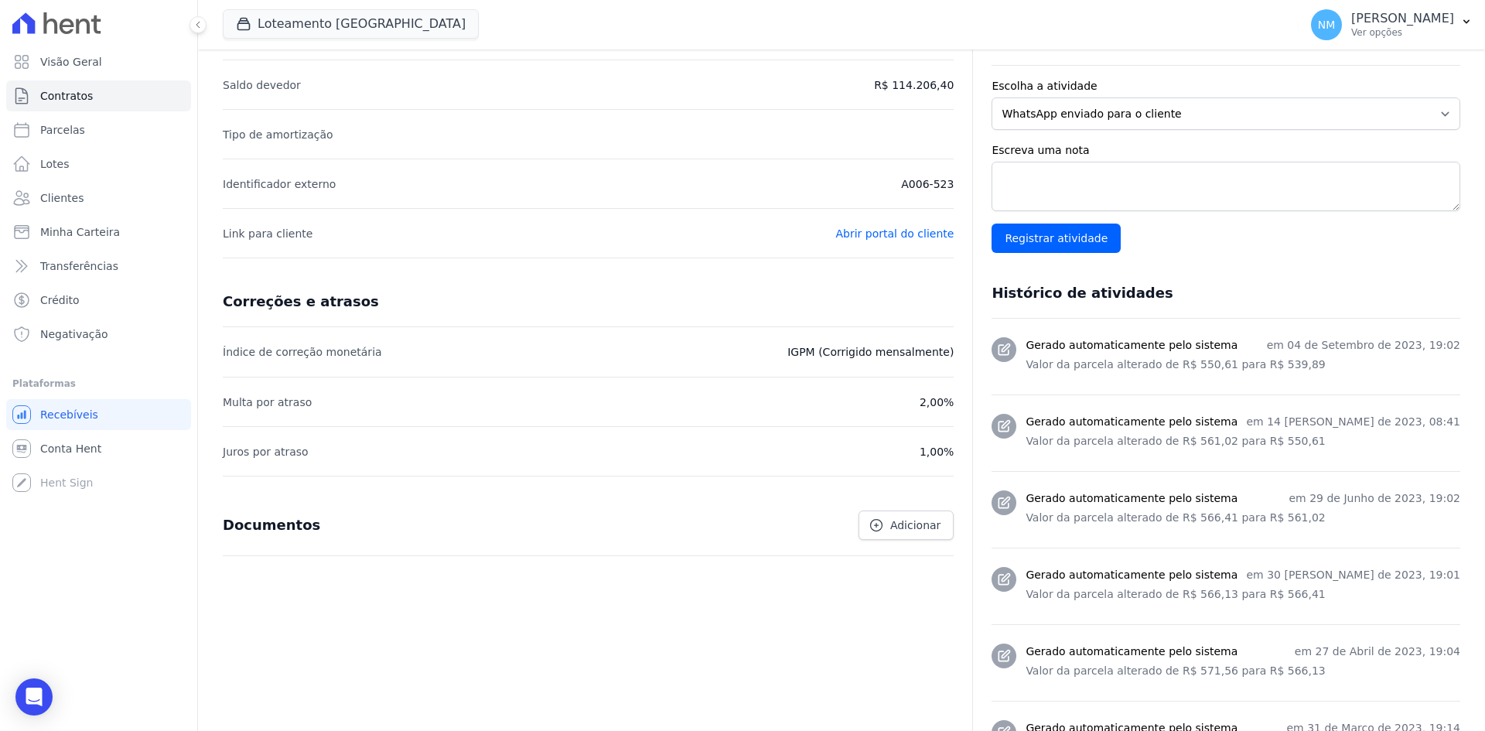
drag, startPoint x: 928, startPoint y: 186, endPoint x: 956, endPoint y: 179, distance: 28.7
click at [112, 204] on link "Clientes" at bounding box center [98, 198] width 185 height 31
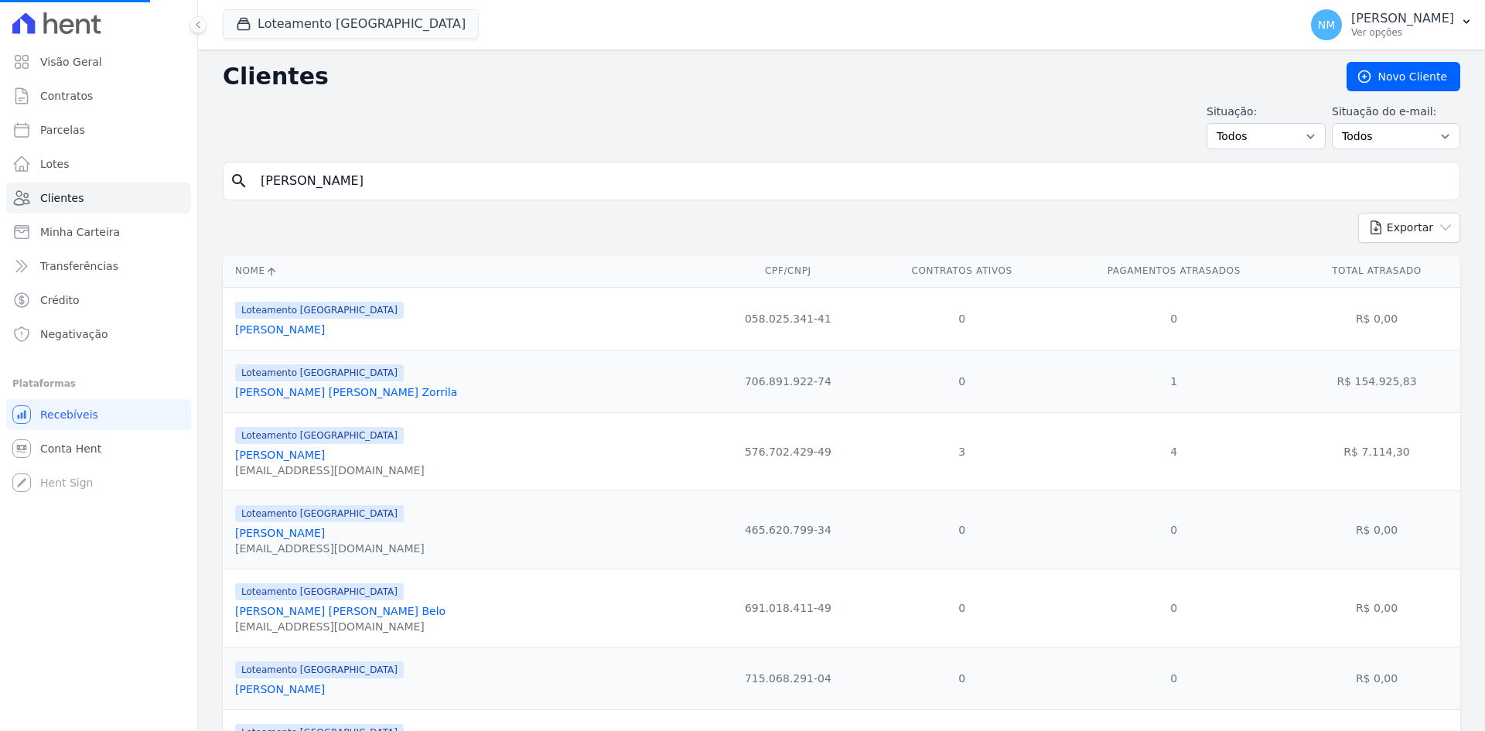
drag, startPoint x: 339, startPoint y: 172, endPoint x: 231, endPoint y: 199, distance: 111.6
click at [231, 199] on div "search Davino" at bounding box center [842, 181] width 1238 height 39
type input "T"
click at [275, 183] on input "search" at bounding box center [852, 181] width 1202 height 31
type input "Tatiane"
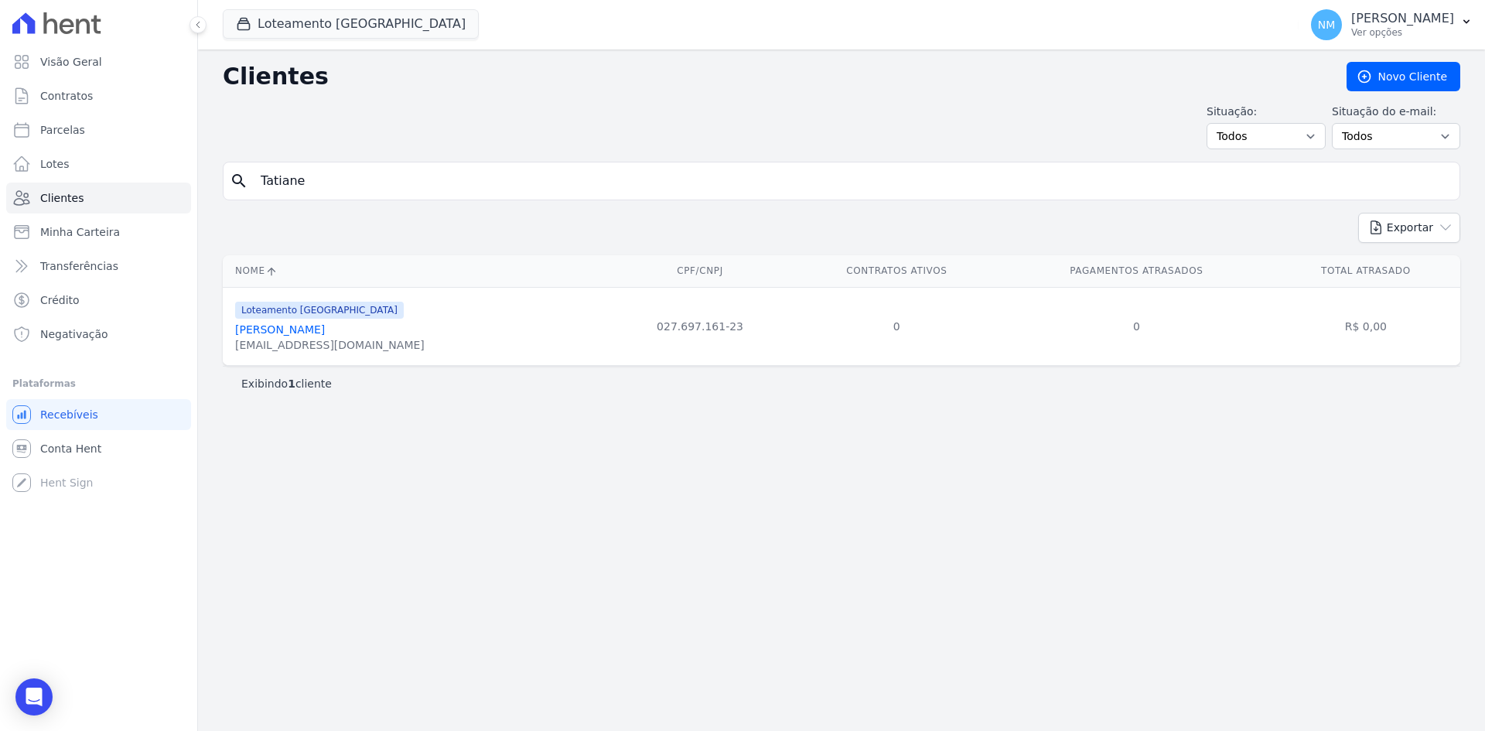
click at [275, 331] on link "Tatiane Cintia Binda" at bounding box center [280, 329] width 90 height 12
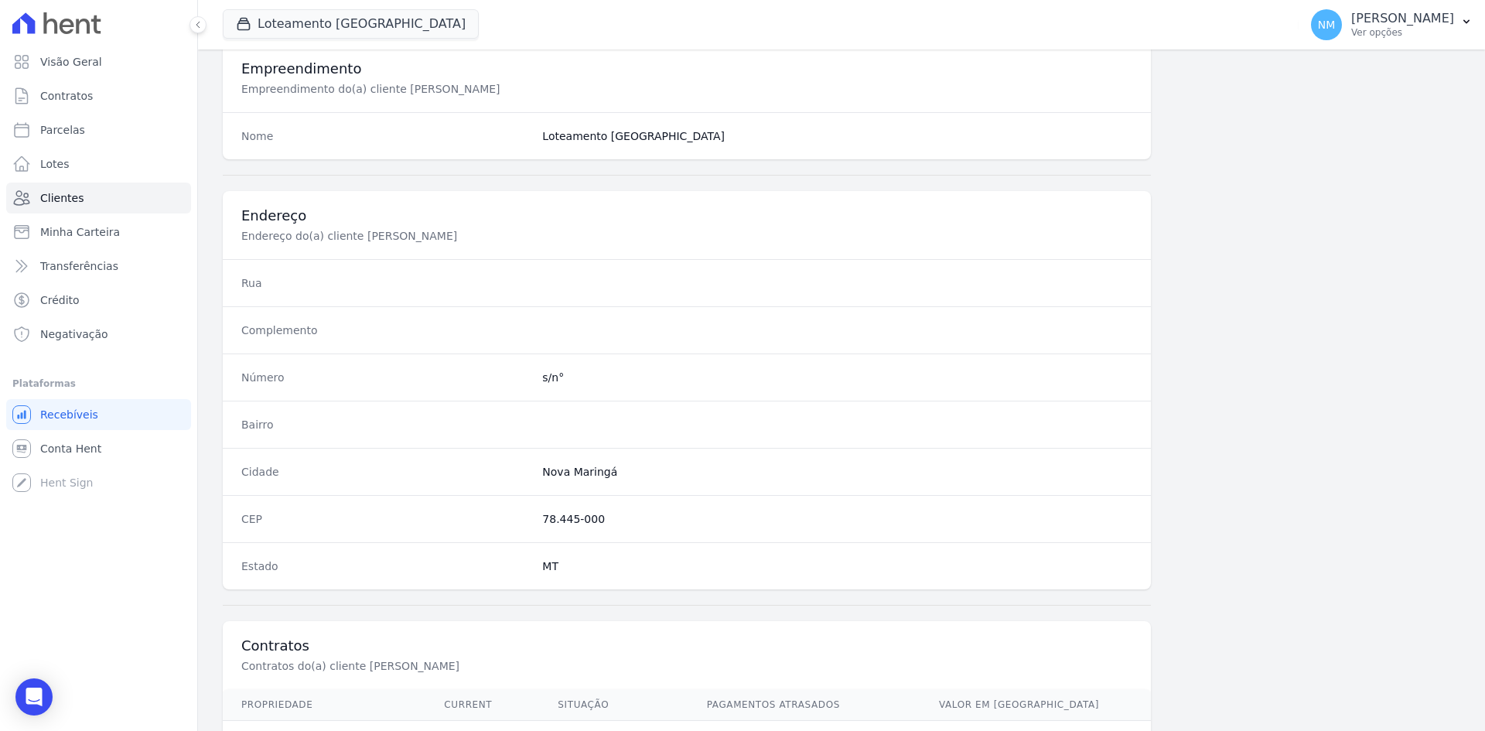
scroll to position [716, 0]
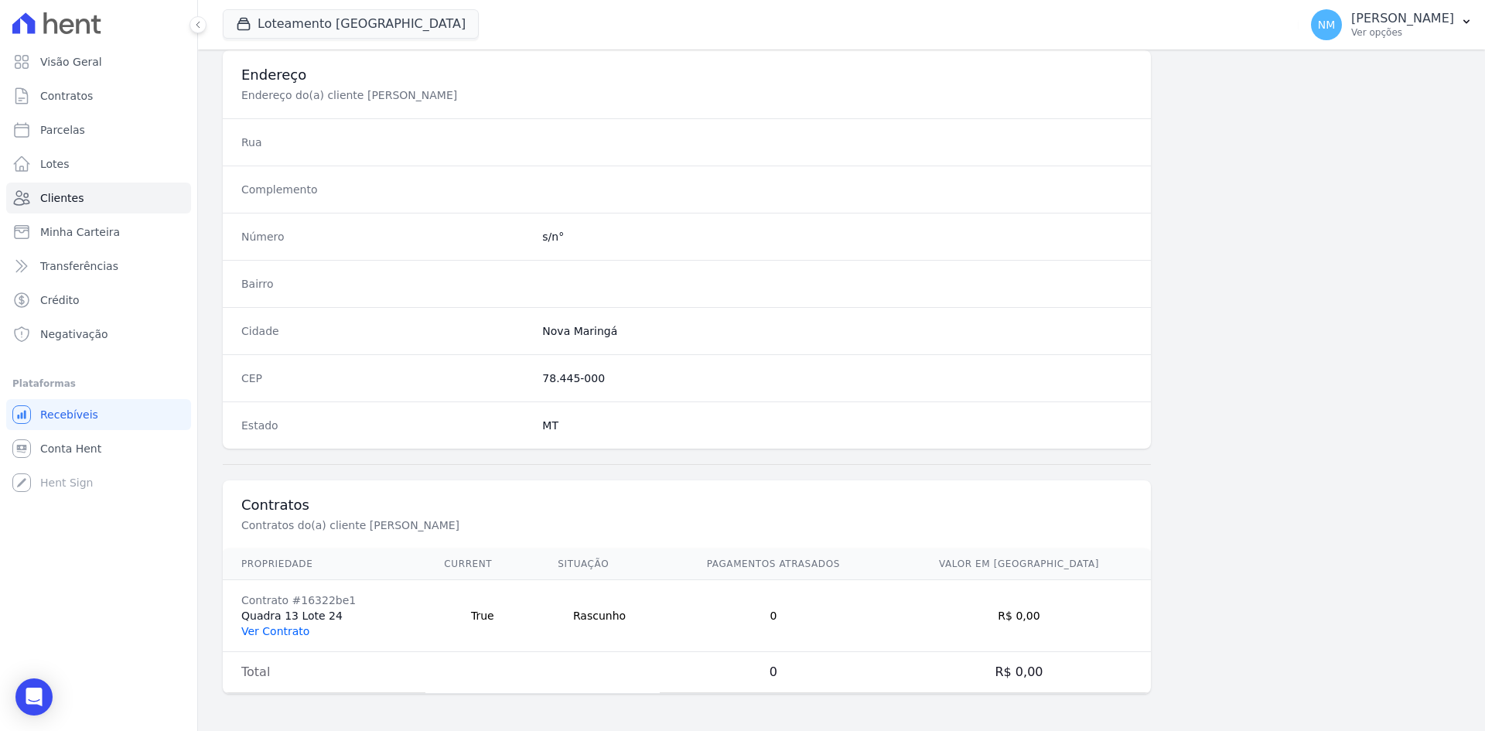
click at [283, 632] on link "Ver Contrato" at bounding box center [275, 631] width 68 height 12
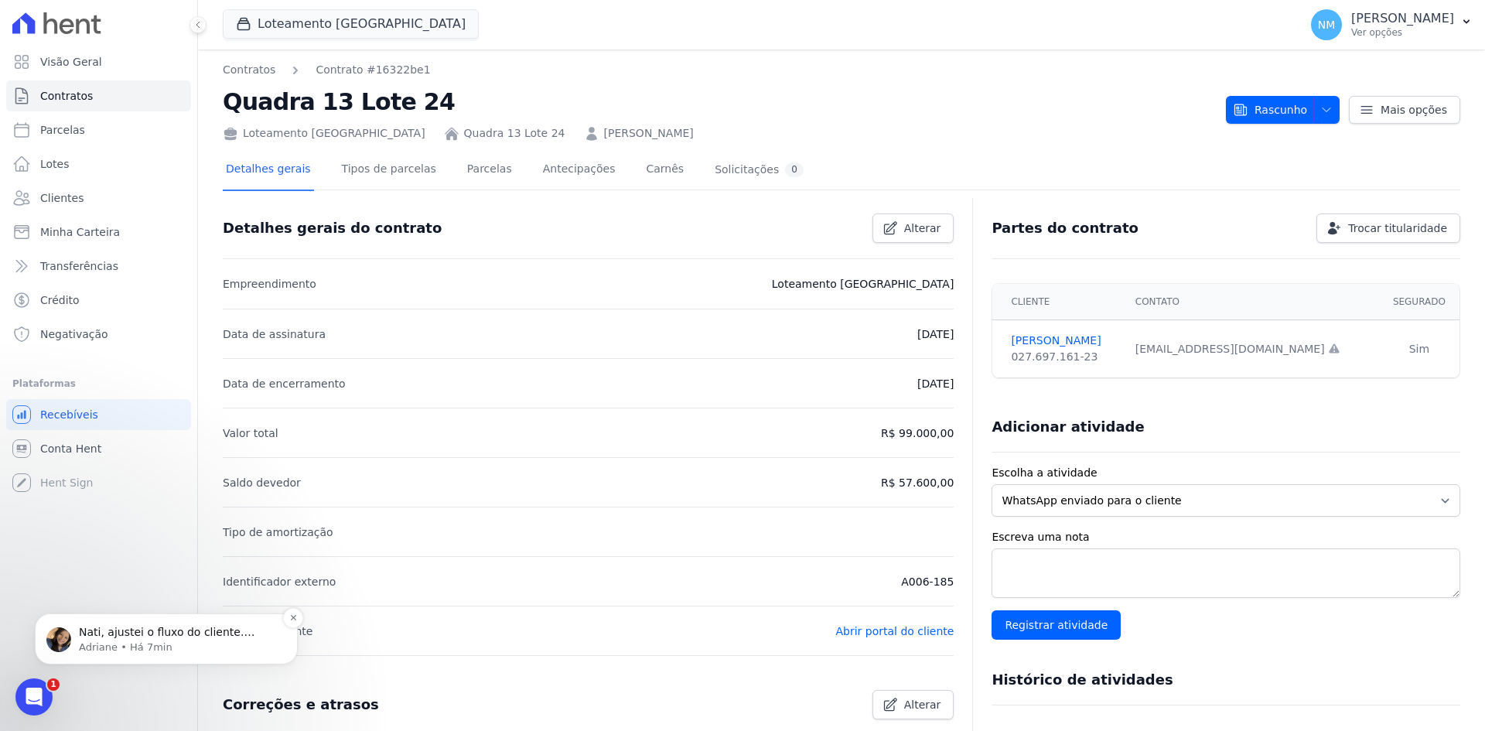
click at [203, 644] on p "Adriane • Há 7min" at bounding box center [179, 647] width 200 height 14
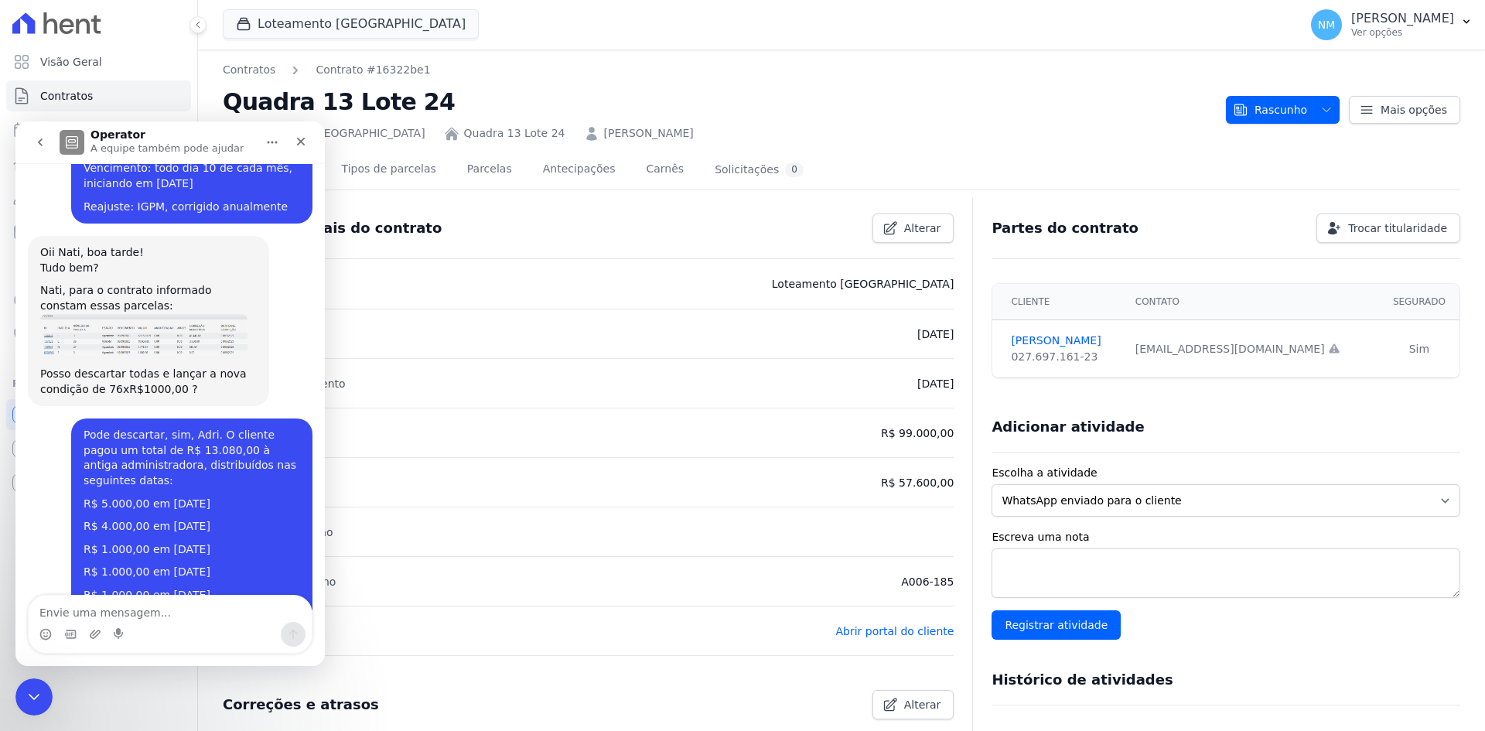
scroll to position [4555, 0]
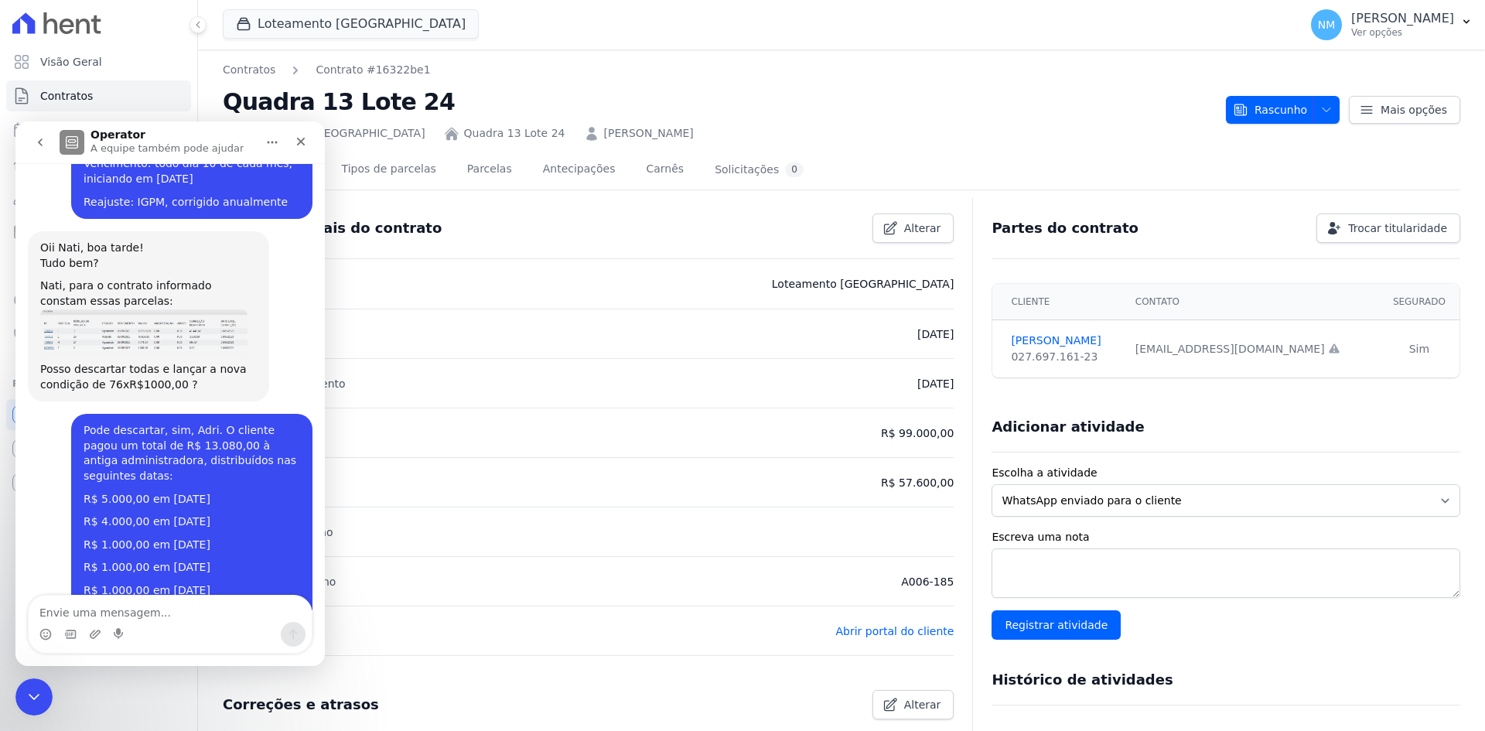
click at [155, 617] on textarea "Envie uma mensagem..." at bounding box center [170, 609] width 283 height 26
click at [995, 92] on h2 "Quadra 13 Lote 24" at bounding box center [718, 101] width 991 height 35
click at [22, 690] on icon "Encerramento do Messenger da Intercom" at bounding box center [31, 694] width 19 height 19
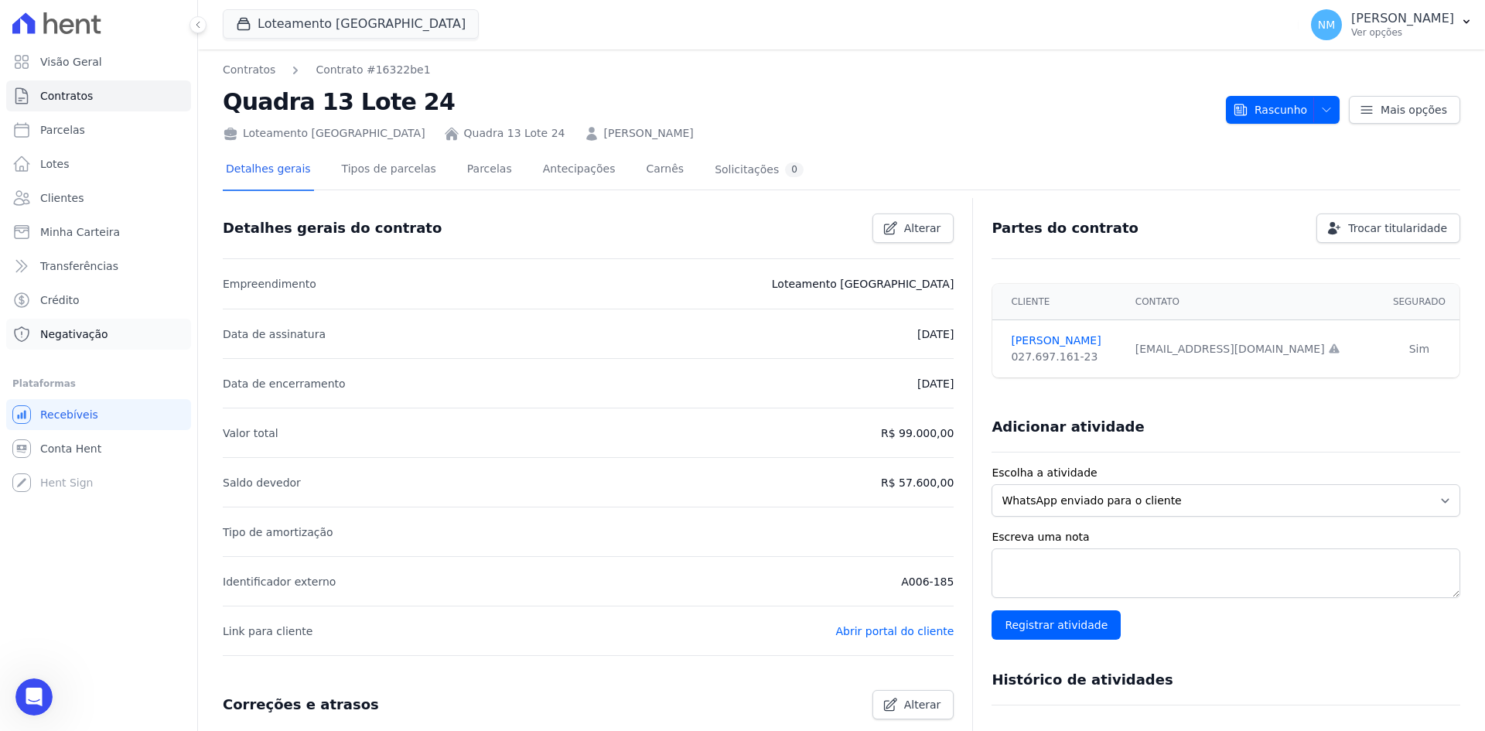
scroll to position [4530, 0]
click at [73, 200] on span "Clientes" at bounding box center [61, 197] width 43 height 15
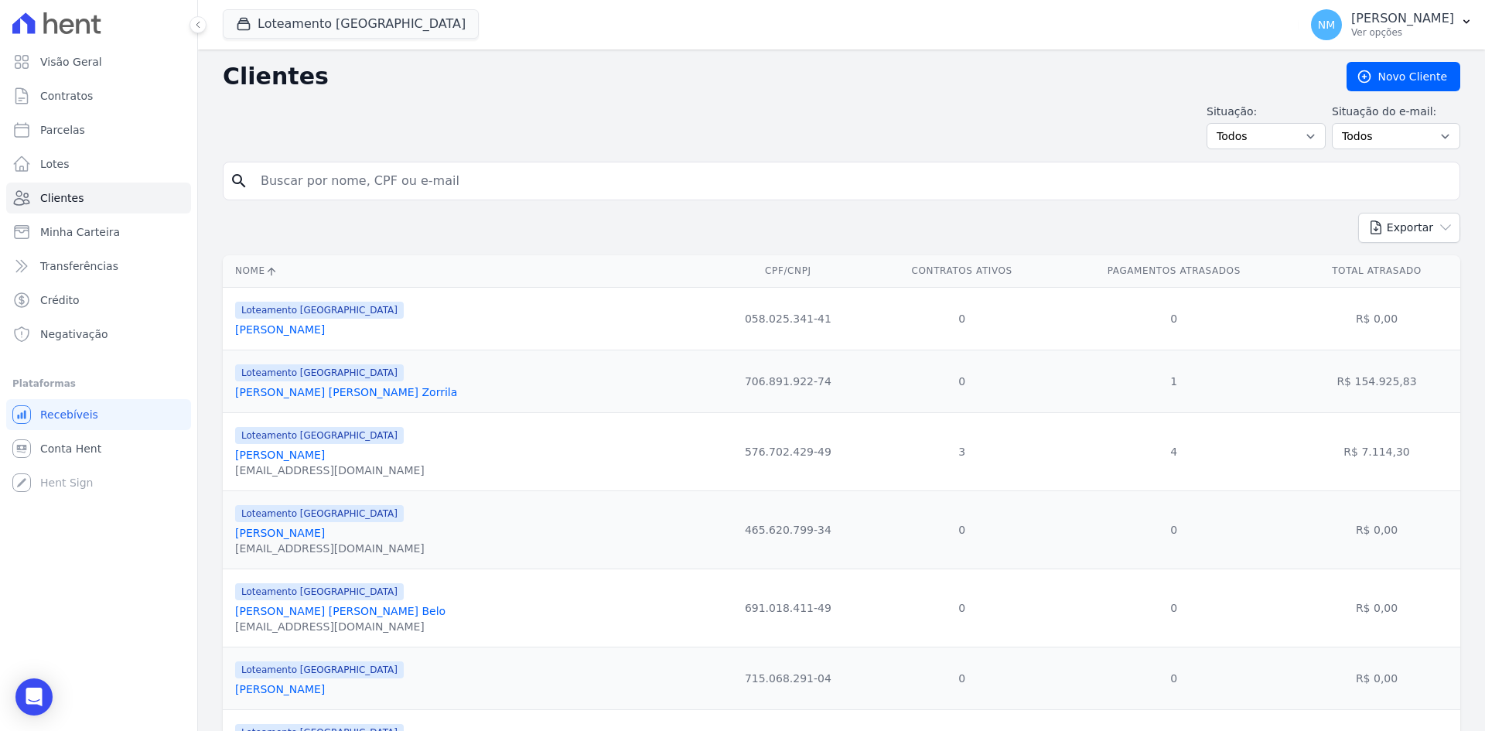
click at [405, 186] on input "search" at bounding box center [852, 181] width 1202 height 31
type input "Joilson"
drag, startPoint x: 380, startPoint y: 190, endPoint x: 225, endPoint y: 196, distance: 154.9
click at [225, 196] on div "search Joilson" at bounding box center [842, 181] width 1238 height 39
click at [326, 182] on input "search" at bounding box center [852, 181] width 1202 height 31
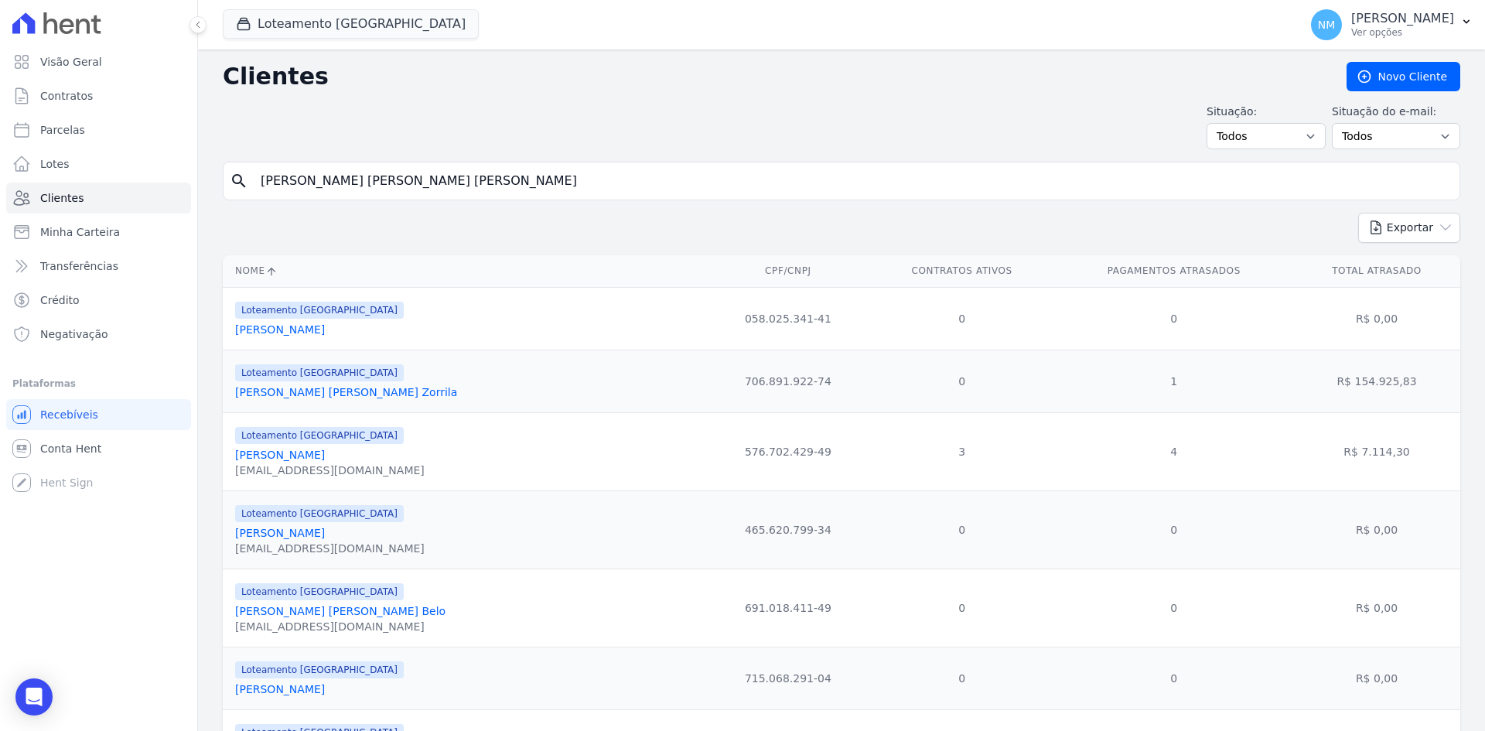
type input "João Carlos Gomes teixeira"
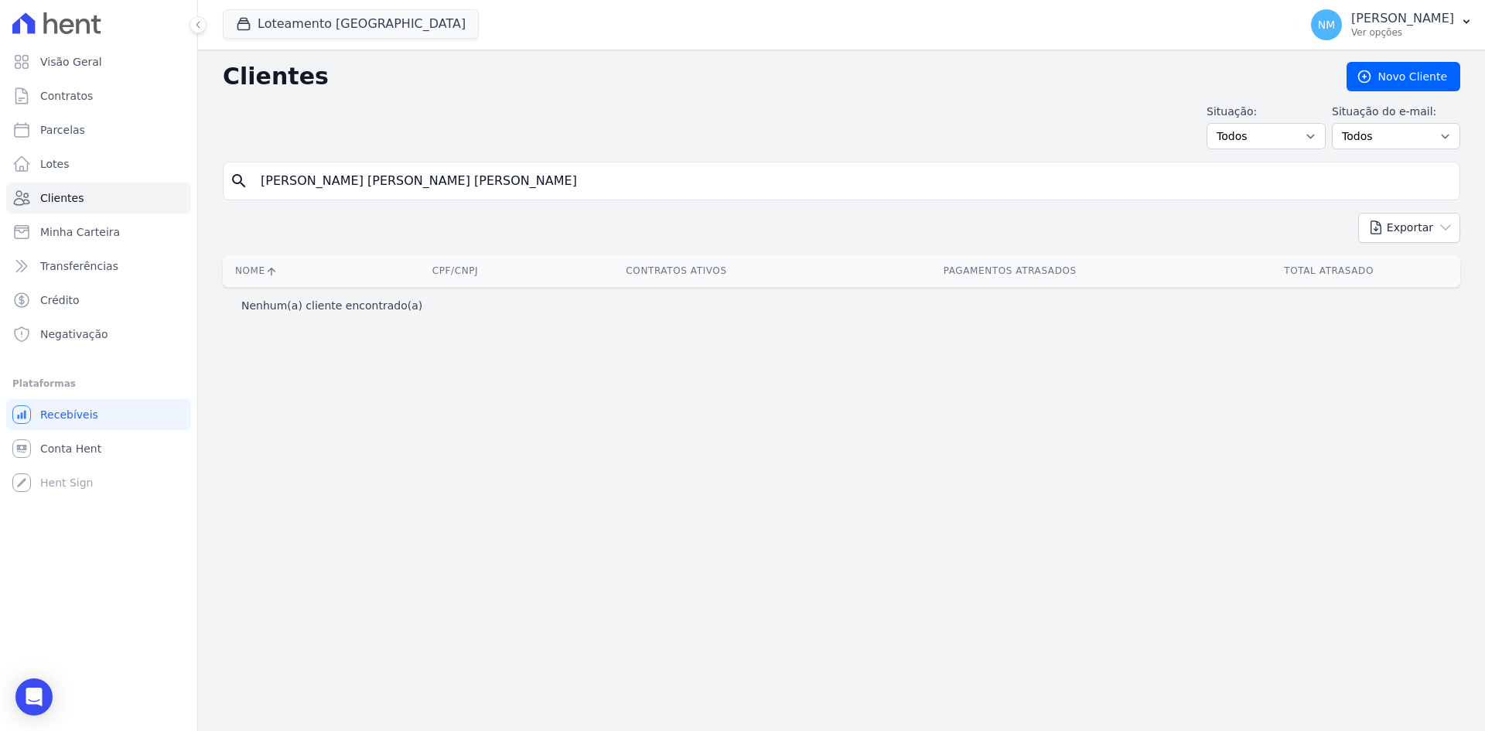
drag, startPoint x: 446, startPoint y: 183, endPoint x: 271, endPoint y: 189, distance: 174.1
click at [275, 186] on input "João Carlos Gomes teixeira" at bounding box center [852, 181] width 1202 height 31
type input "J"
click at [321, 182] on input "search" at bounding box center [852, 181] width 1202 height 31
type input "42560632298"
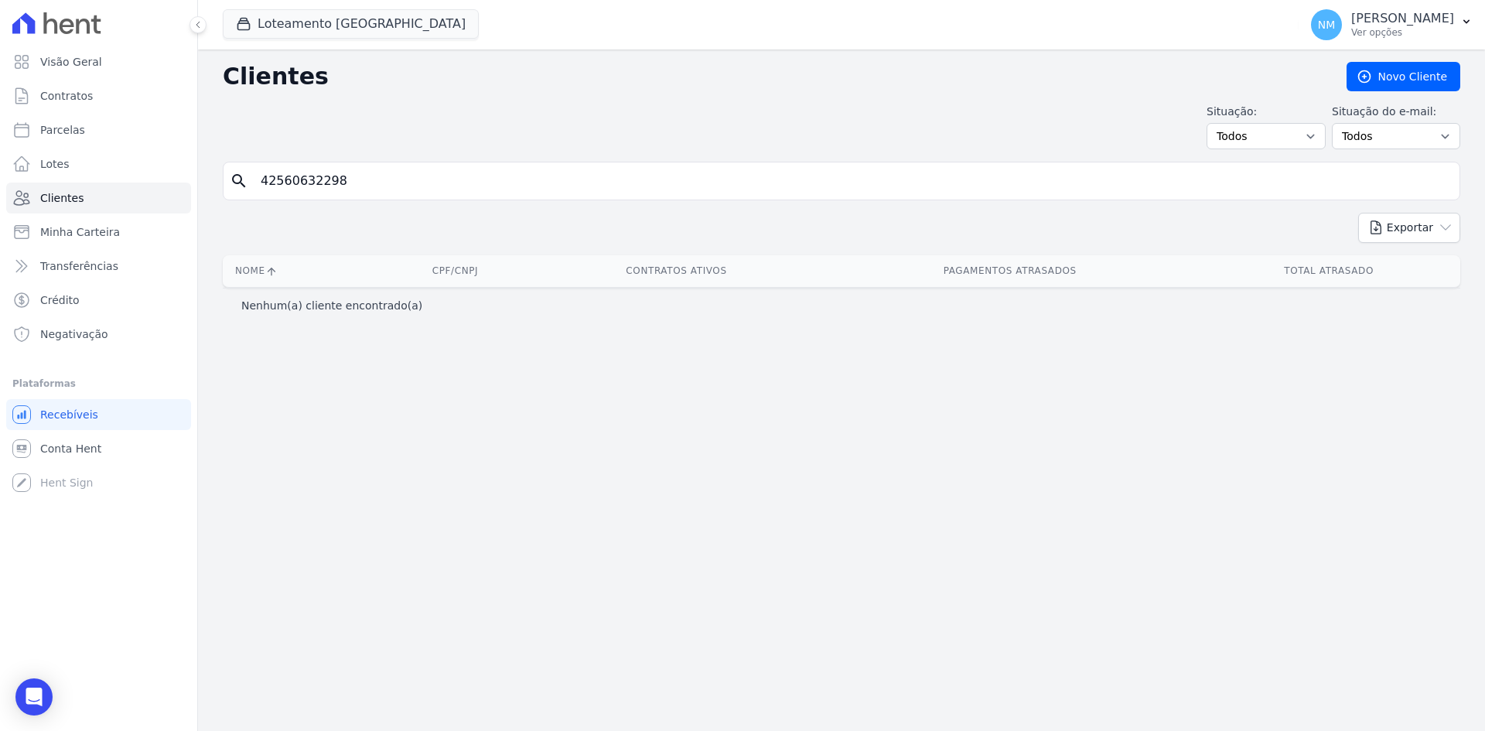
click at [377, 180] on input "42560632298" at bounding box center [852, 181] width 1202 height 31
click at [430, 169] on input "42560632298" at bounding box center [852, 181] width 1202 height 31
click at [1435, 179] on input "42560632298" at bounding box center [852, 181] width 1202 height 31
